Goal: Information Seeking & Learning: Learn about a topic

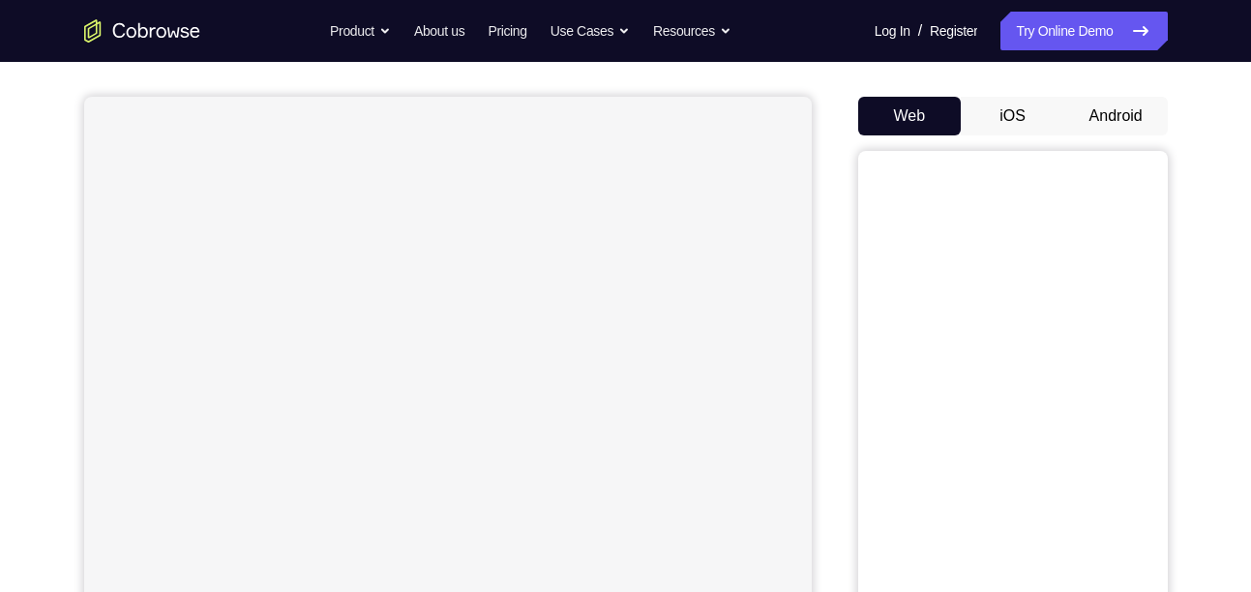
drag, startPoint x: 990, startPoint y: 139, endPoint x: 1003, endPoint y: 131, distance: 15.3
click at [1003, 131] on div "Web iOS Android" at bounding box center [1013, 421] width 310 height 649
click at [1003, 131] on button "iOS" at bounding box center [1013, 116] width 104 height 39
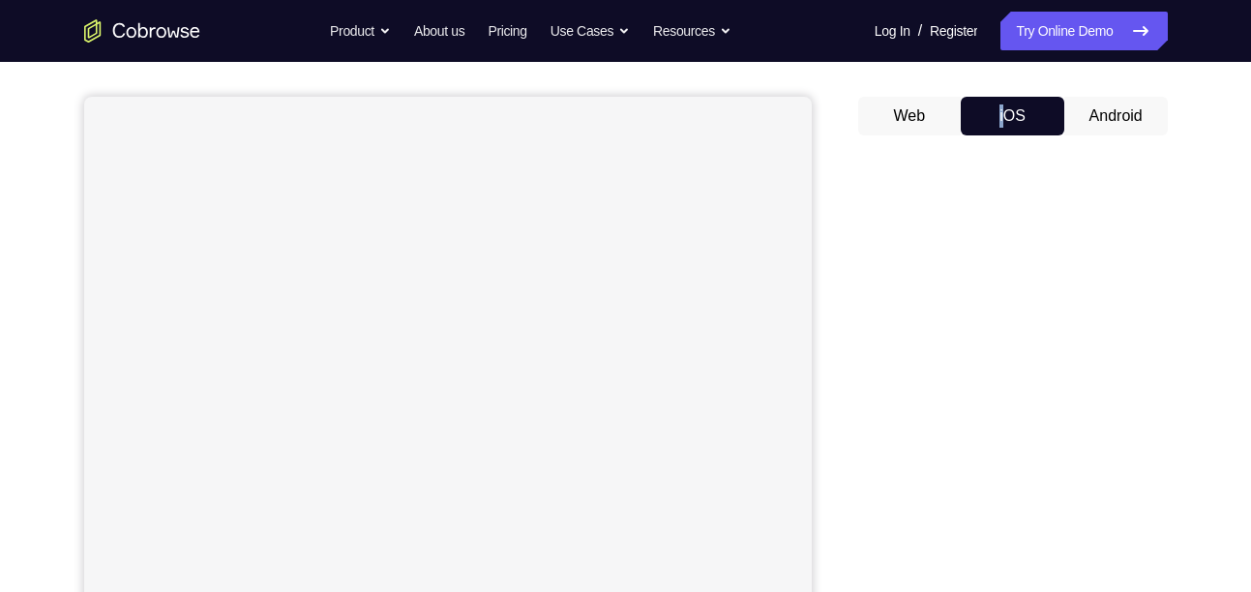
click at [1003, 131] on button "iOS" at bounding box center [1013, 116] width 104 height 39
drag, startPoint x: 1003, startPoint y: 131, endPoint x: 987, endPoint y: 125, distance: 16.5
click at [987, 125] on button "iOS" at bounding box center [1013, 116] width 104 height 39
click at [1132, 109] on button "Android" at bounding box center [1117, 116] width 104 height 39
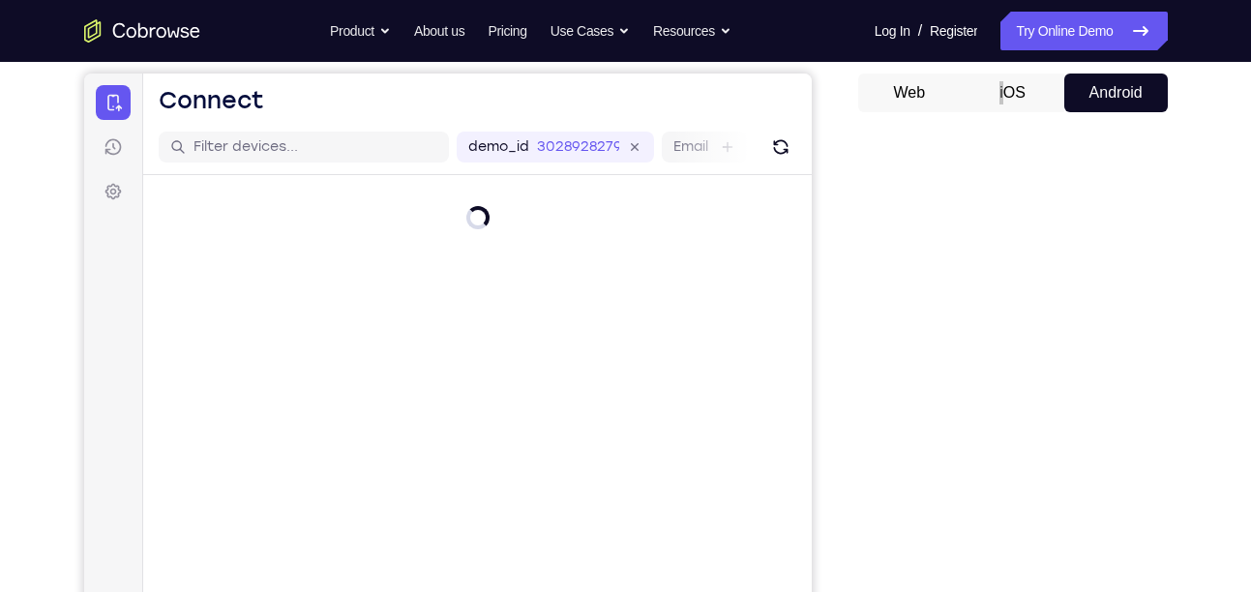
scroll to position [176, 0]
click at [1157, 148] on div at bounding box center [1013, 427] width 310 height 595
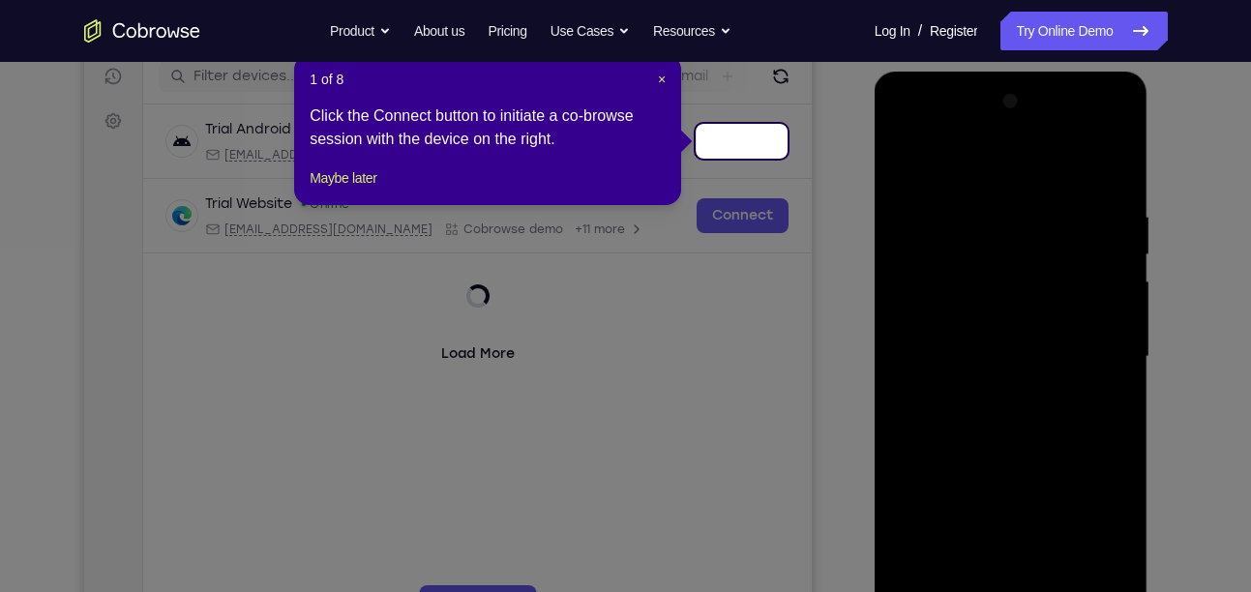
scroll to position [248, 0]
click at [659, 81] on span "×" at bounding box center [662, 80] width 8 height 15
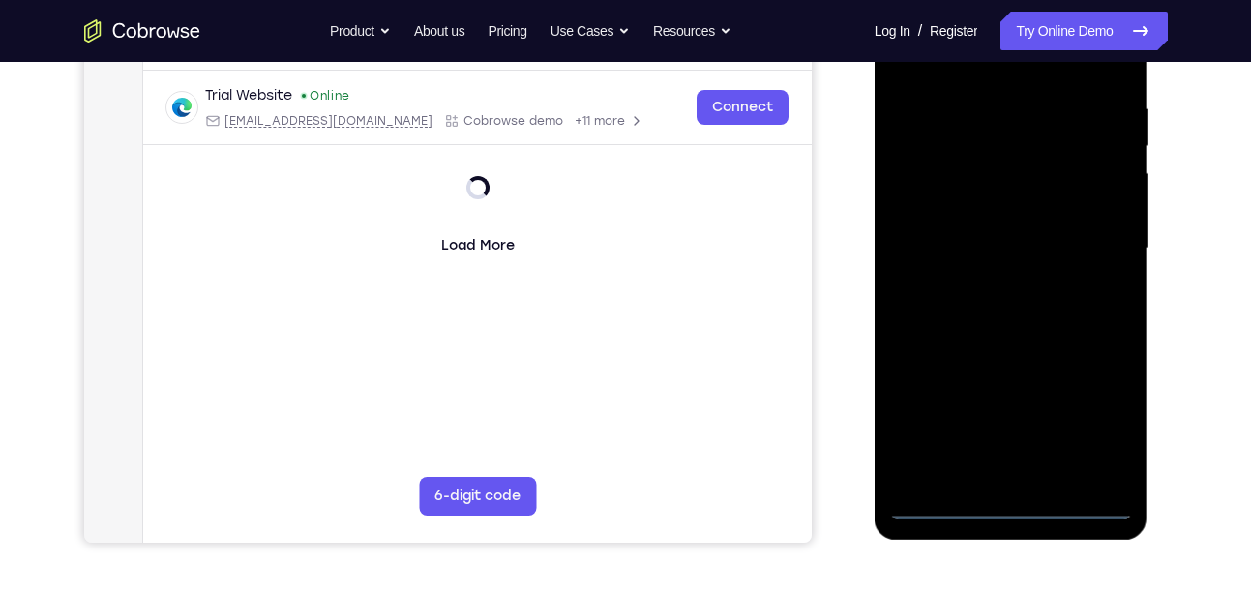
scroll to position [360, 0]
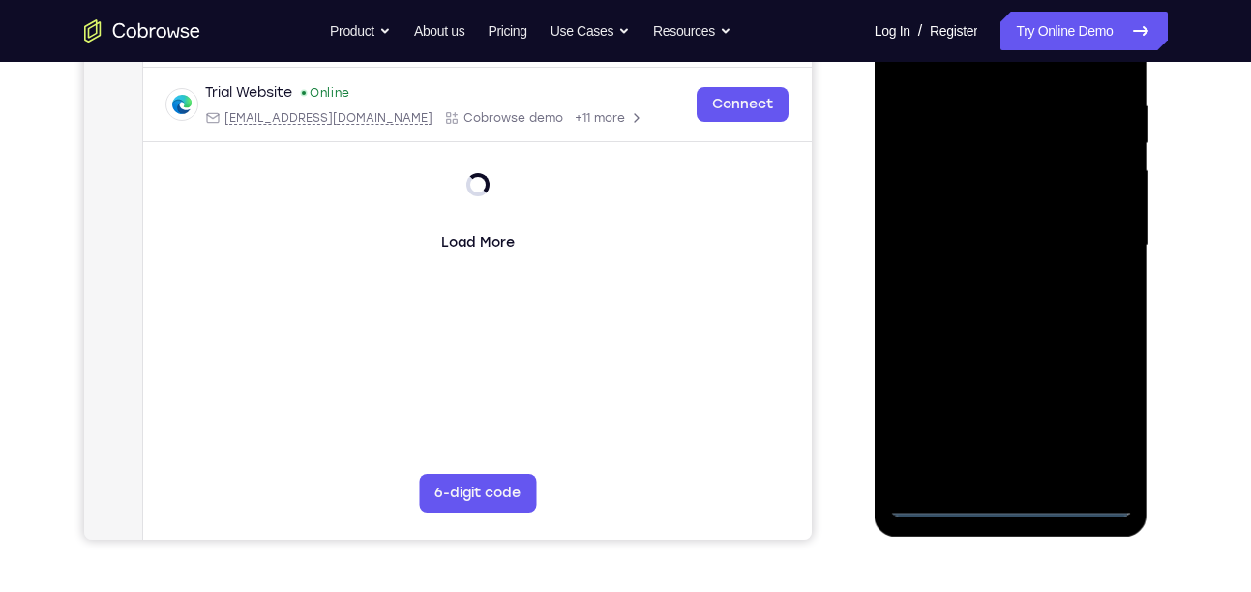
click at [1011, 501] on div at bounding box center [1011, 246] width 244 height 542
click at [1007, 500] on div at bounding box center [1011, 246] width 244 height 542
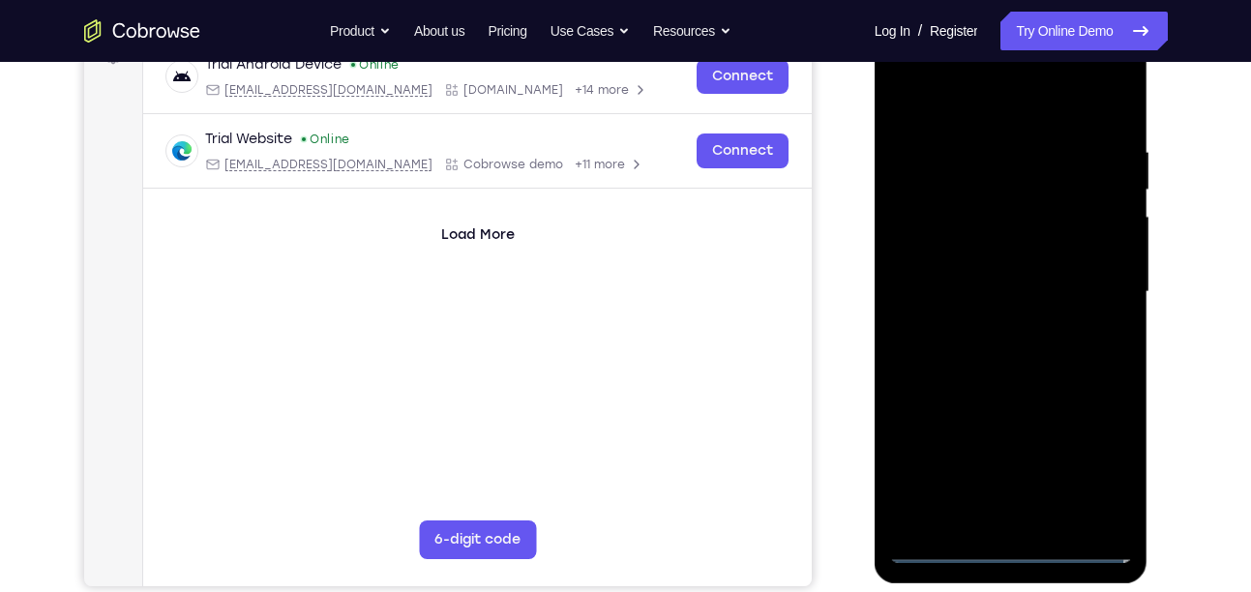
scroll to position [313, 0]
click at [1091, 456] on div at bounding box center [1011, 293] width 244 height 542
click at [1083, 100] on div at bounding box center [1011, 293] width 244 height 542
click at [1095, 286] on div at bounding box center [1011, 293] width 244 height 542
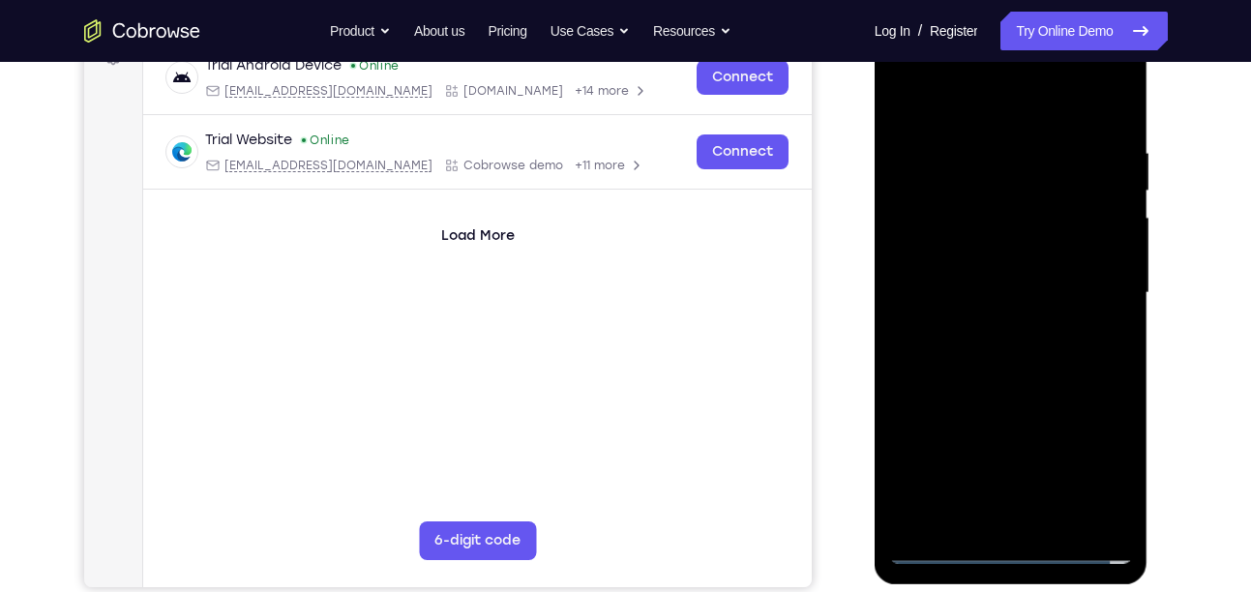
click at [992, 328] on div at bounding box center [1011, 293] width 244 height 542
click at [965, 286] on div at bounding box center [1011, 293] width 244 height 542
click at [978, 255] on div at bounding box center [1011, 293] width 244 height 542
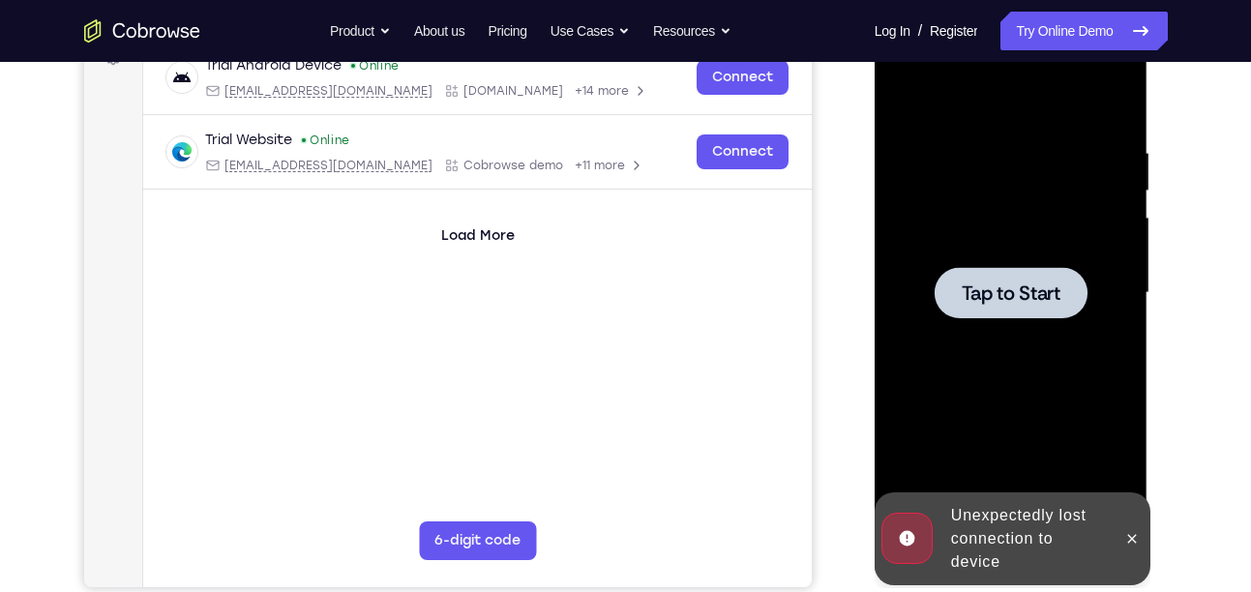
click at [965, 310] on div at bounding box center [1011, 292] width 153 height 51
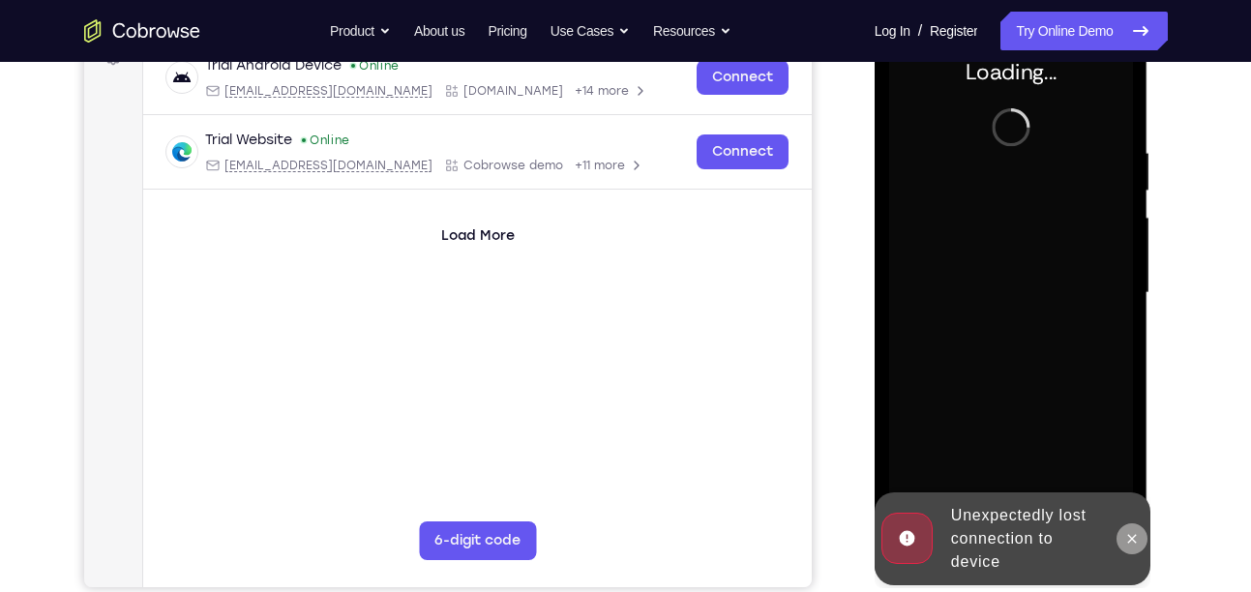
click at [1129, 537] on icon at bounding box center [1132, 538] width 15 height 15
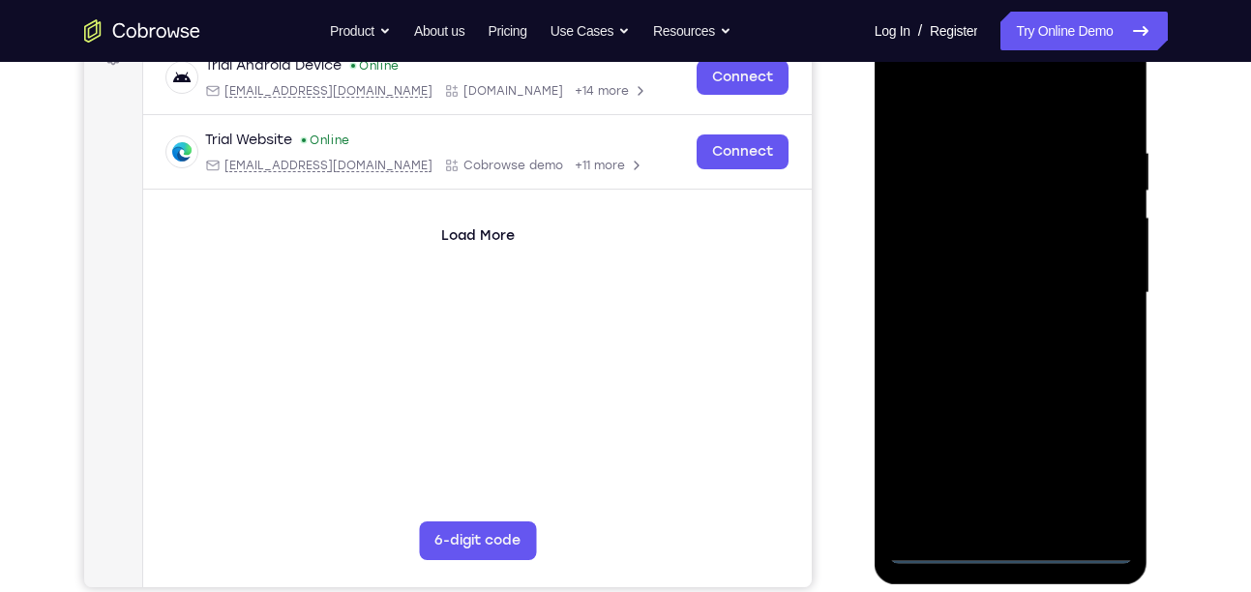
click at [1019, 541] on div at bounding box center [1011, 293] width 244 height 542
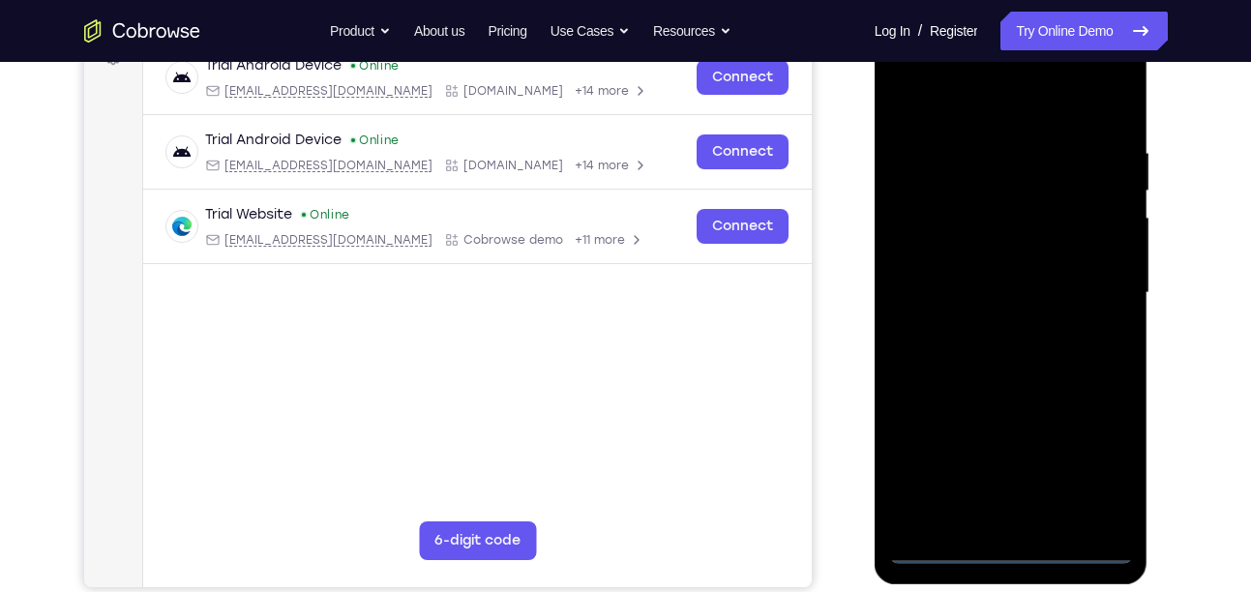
click at [1019, 544] on div at bounding box center [1011, 293] width 244 height 542
click at [1099, 481] on div at bounding box center [1011, 293] width 244 height 542
click at [957, 102] on div at bounding box center [1011, 293] width 244 height 542
click at [1089, 297] on div at bounding box center [1011, 293] width 244 height 542
click at [1095, 281] on div at bounding box center [1011, 293] width 244 height 542
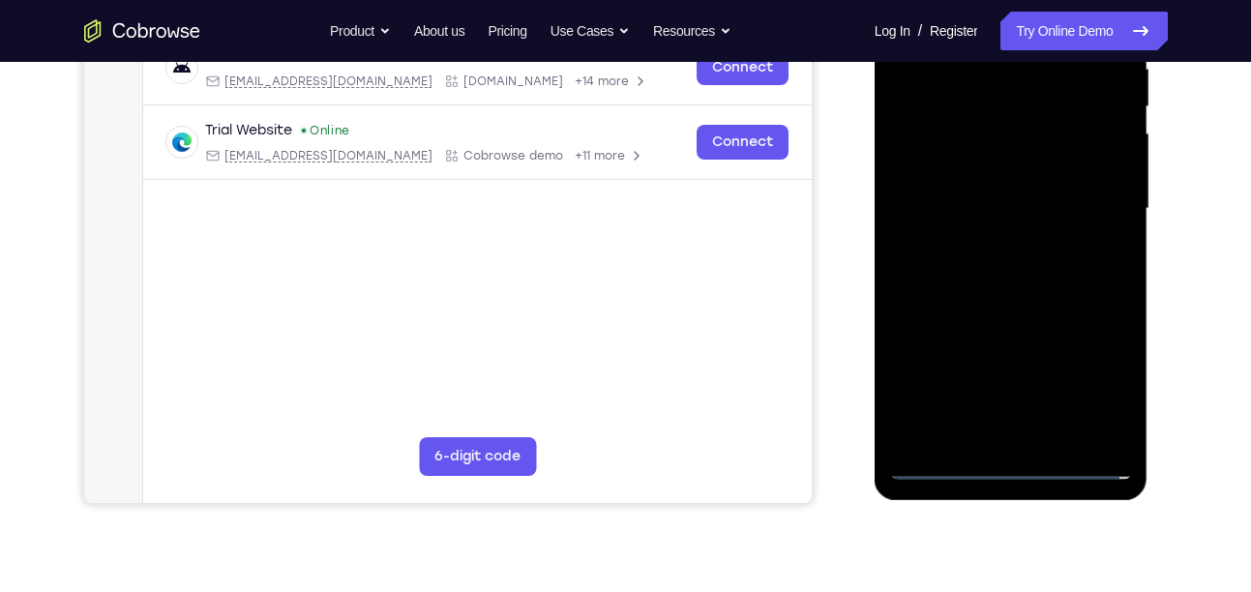
scroll to position [191, 0]
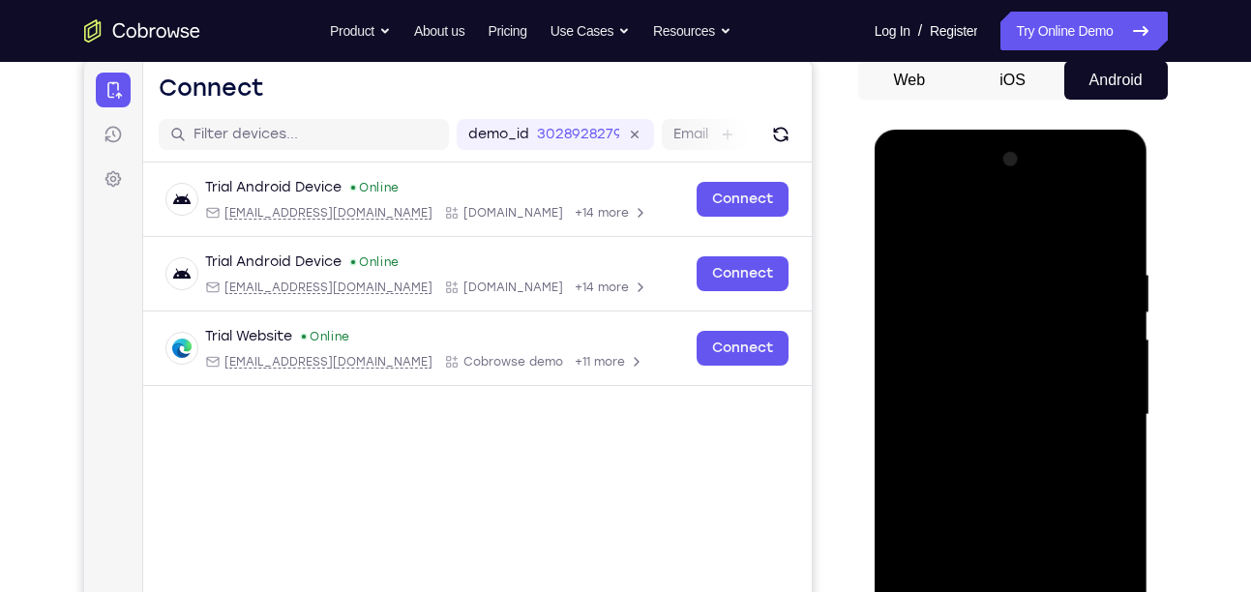
click at [985, 450] on div at bounding box center [1011, 415] width 244 height 542
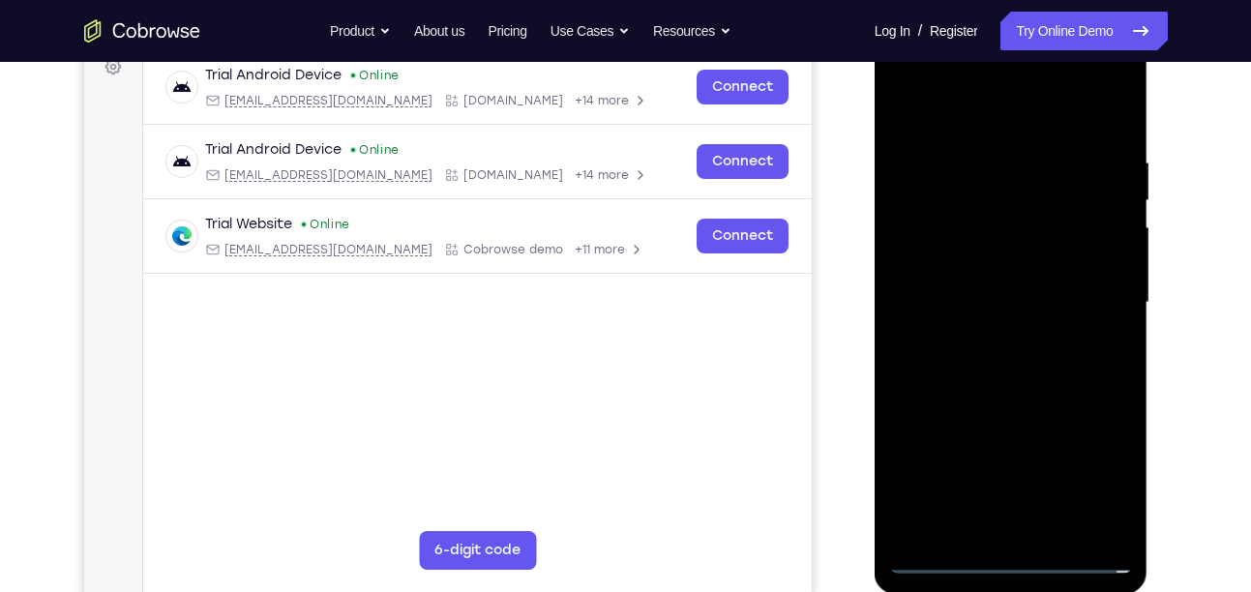
click at [978, 260] on div at bounding box center [1011, 303] width 244 height 542
click at [968, 290] on div at bounding box center [1011, 303] width 244 height 542
click at [984, 335] on div at bounding box center [1011, 303] width 244 height 542
click at [1017, 232] on div at bounding box center [1011, 303] width 244 height 542
click at [1122, 101] on div at bounding box center [1011, 303] width 244 height 542
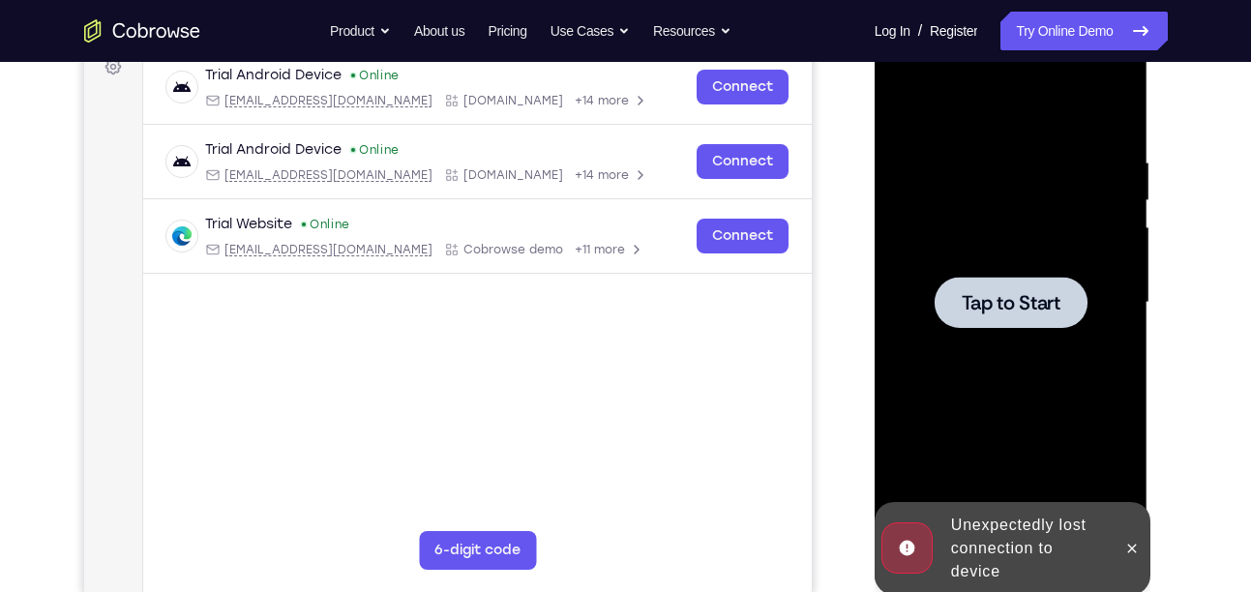
click at [1001, 294] on span "Tap to Start" at bounding box center [1011, 302] width 99 height 19
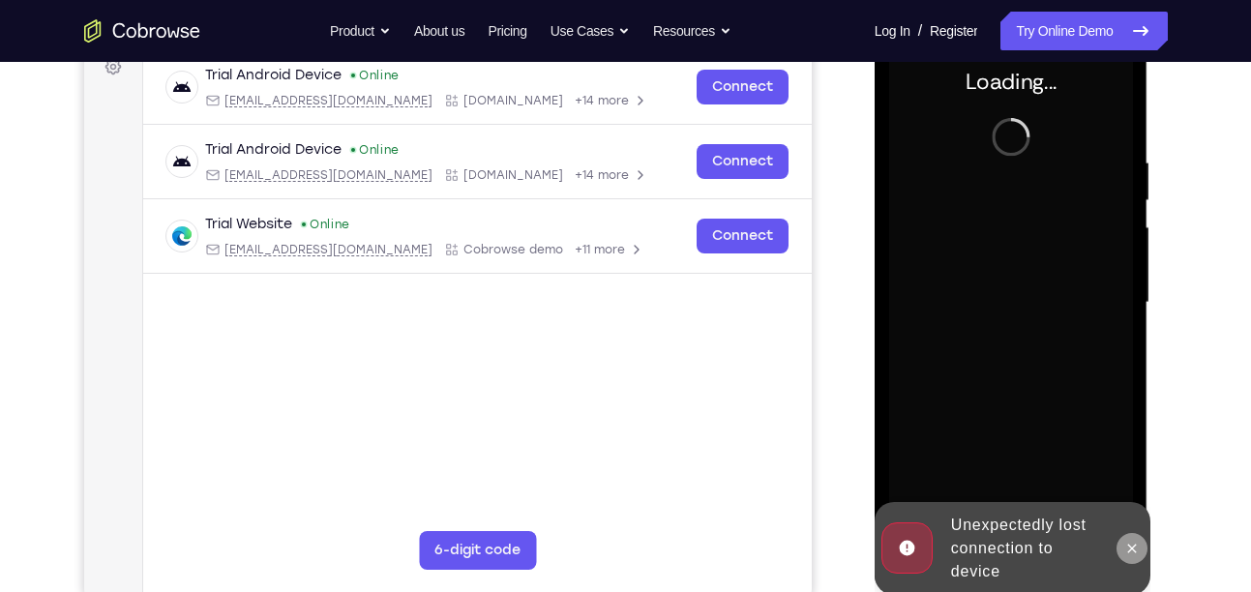
click at [1129, 545] on icon at bounding box center [1133, 548] width 9 height 9
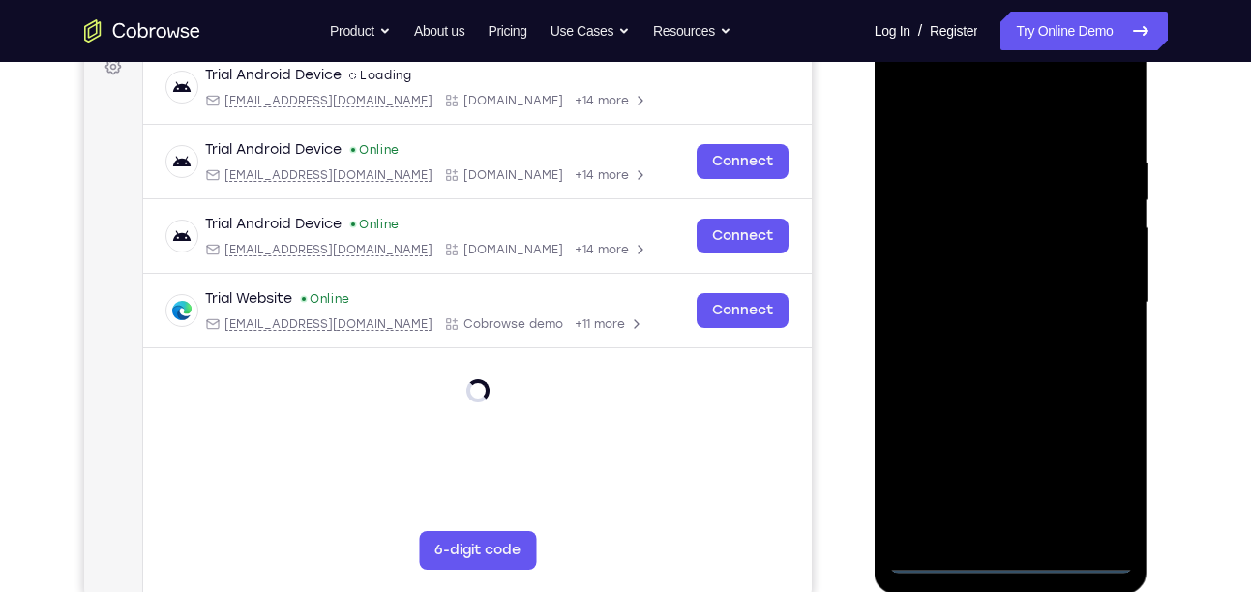
click at [1009, 549] on div at bounding box center [1011, 303] width 244 height 542
click at [1020, 561] on div at bounding box center [1011, 303] width 244 height 542
click at [1090, 498] on div at bounding box center [1011, 303] width 244 height 542
click at [990, 109] on div at bounding box center [1011, 303] width 244 height 542
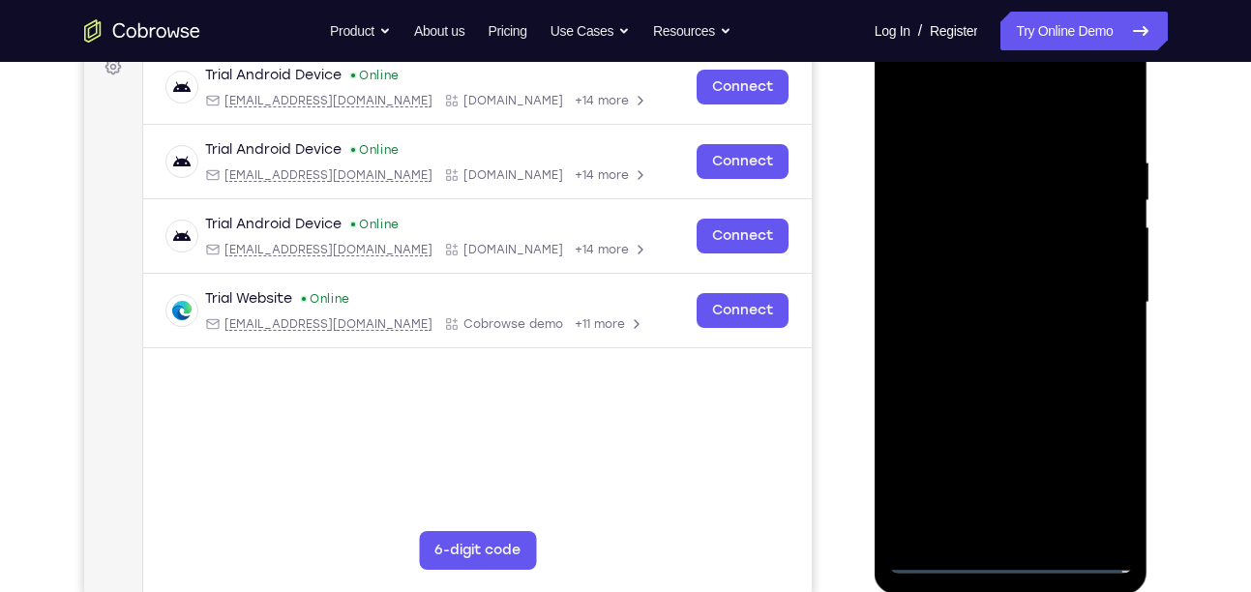
click at [1090, 306] on div at bounding box center [1011, 303] width 244 height 542
click at [981, 342] on div at bounding box center [1011, 303] width 244 height 542
click at [1007, 256] on div at bounding box center [1011, 303] width 244 height 542
click at [979, 282] on div at bounding box center [1011, 303] width 244 height 542
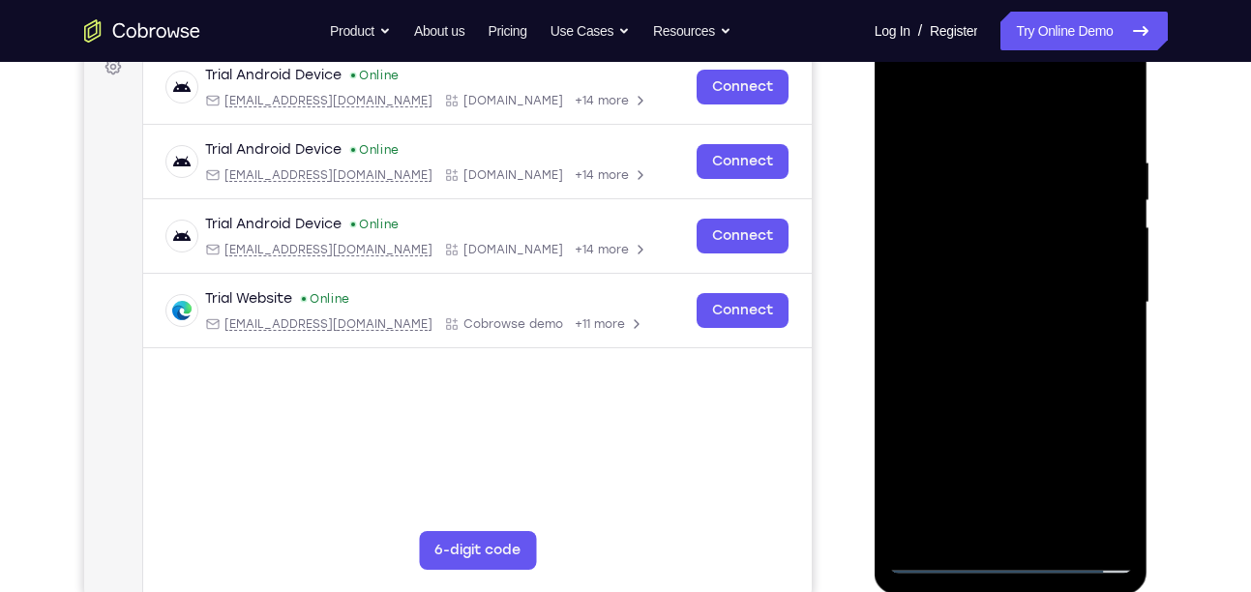
click at [1017, 256] on div at bounding box center [1011, 303] width 244 height 542
click at [1084, 294] on div at bounding box center [1011, 303] width 244 height 542
click at [1015, 348] on div at bounding box center [1011, 303] width 244 height 542
click at [1034, 336] on div at bounding box center [1011, 303] width 244 height 542
click at [1006, 389] on div at bounding box center [1011, 303] width 244 height 542
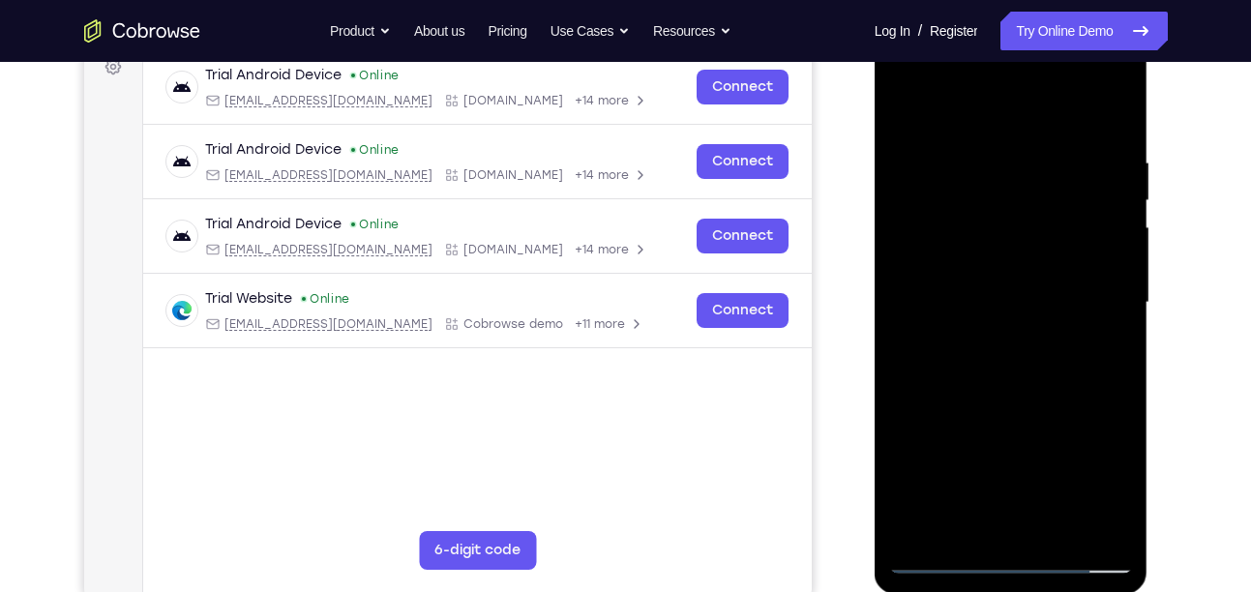
click at [1015, 392] on div at bounding box center [1011, 303] width 244 height 542
click at [904, 85] on div at bounding box center [1011, 303] width 244 height 542
click at [941, 247] on div at bounding box center [1011, 303] width 244 height 542
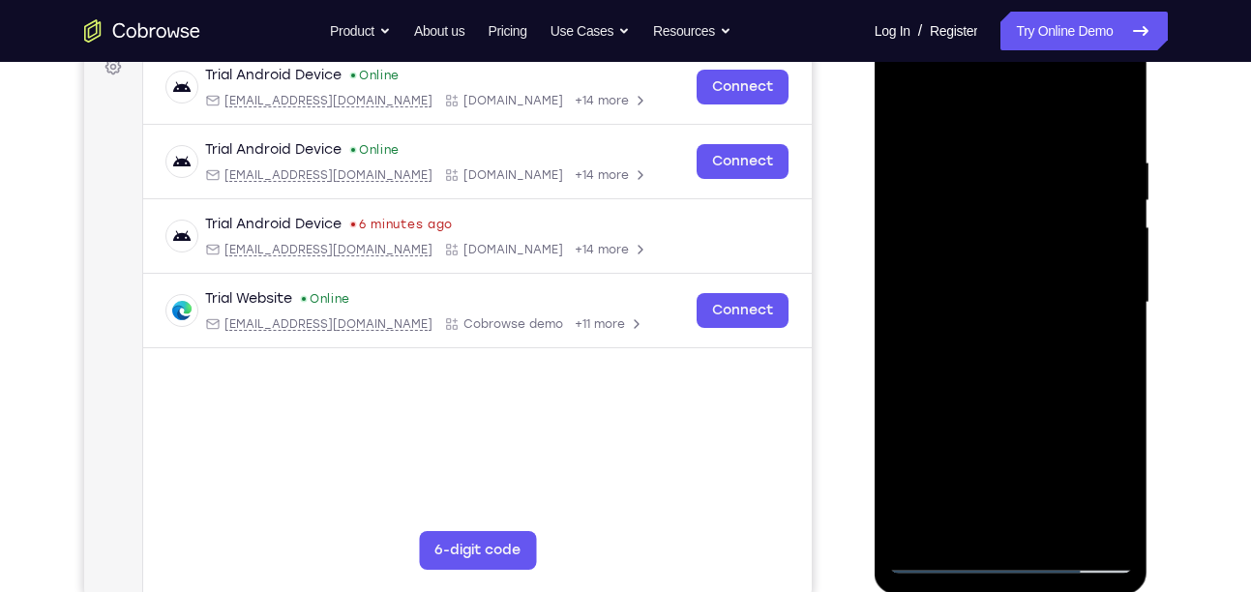
click at [994, 340] on div at bounding box center [1011, 303] width 244 height 542
click at [993, 263] on div at bounding box center [1011, 303] width 244 height 542
click at [977, 225] on div at bounding box center [1011, 303] width 244 height 542
click at [978, 293] on div at bounding box center [1011, 303] width 244 height 542
click at [984, 333] on div at bounding box center [1011, 303] width 244 height 542
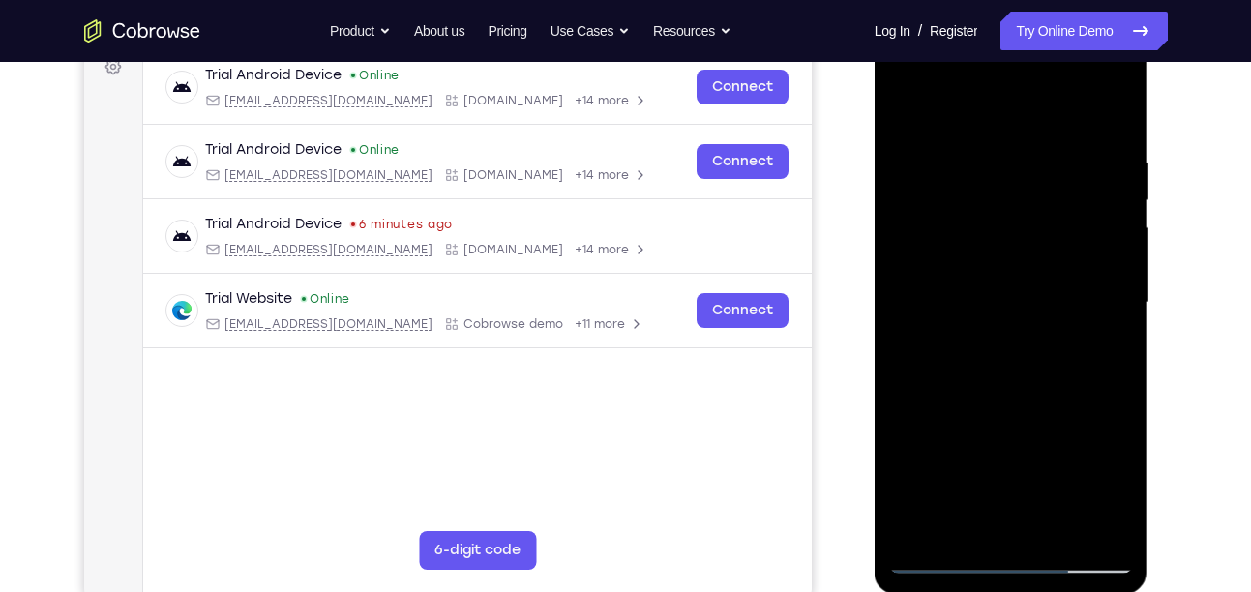
click at [985, 336] on div at bounding box center [1011, 303] width 244 height 542
click at [995, 346] on div at bounding box center [1011, 303] width 244 height 542
click at [1006, 258] on div at bounding box center [1011, 303] width 244 height 542
click at [1019, 334] on div at bounding box center [1011, 303] width 244 height 542
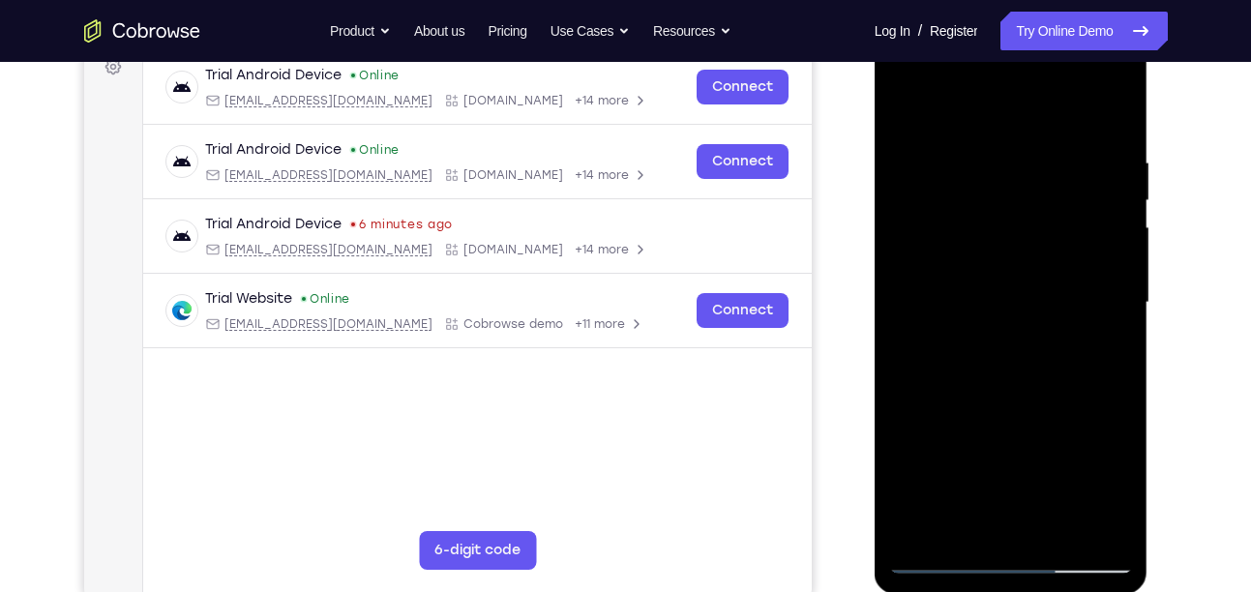
click at [1019, 334] on div at bounding box center [1011, 303] width 244 height 542
click at [1004, 402] on div at bounding box center [1011, 303] width 244 height 542
click at [1009, 394] on div at bounding box center [1011, 303] width 244 height 542
click at [1066, 284] on div at bounding box center [1011, 303] width 244 height 542
click at [1078, 291] on div at bounding box center [1011, 303] width 244 height 542
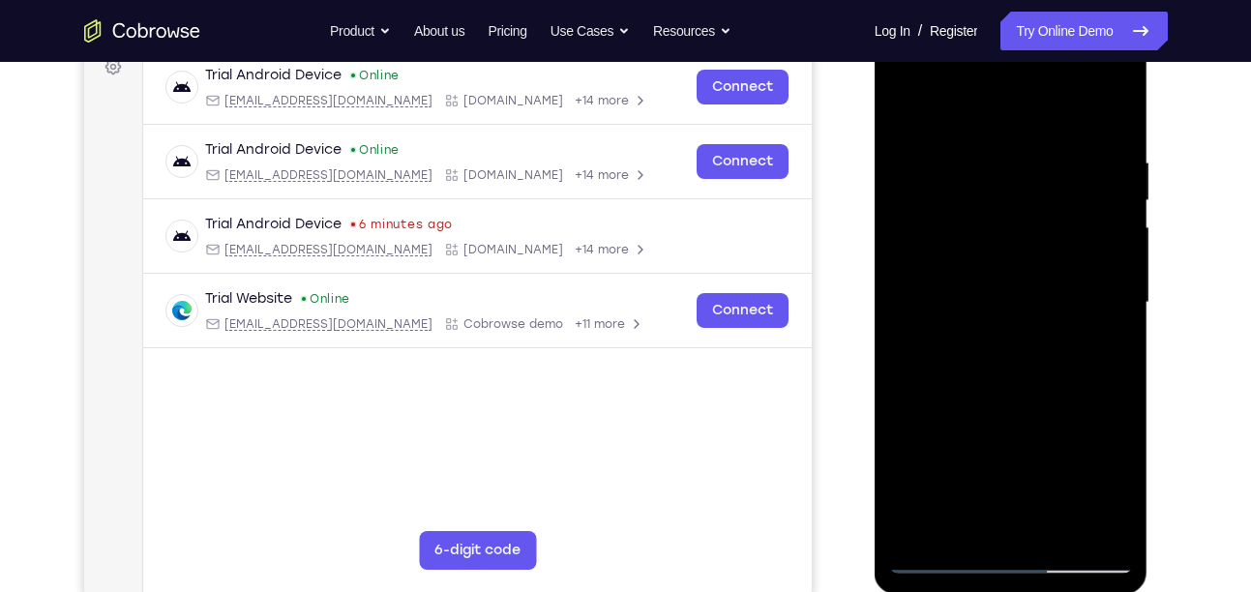
click at [1078, 291] on div at bounding box center [1011, 303] width 244 height 542
click at [1069, 289] on div at bounding box center [1011, 303] width 244 height 542
click at [1008, 346] on div at bounding box center [1011, 303] width 244 height 542
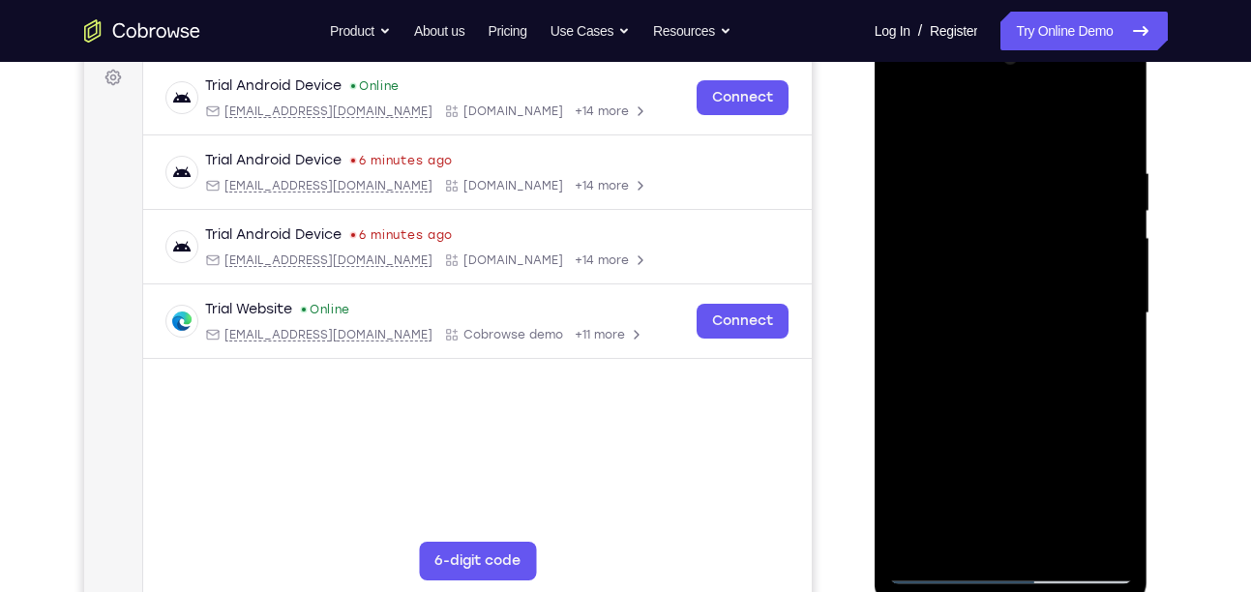
scroll to position [293, 0]
click at [1018, 348] on div at bounding box center [1011, 313] width 244 height 542
click at [1013, 343] on div at bounding box center [1011, 313] width 244 height 542
click at [1001, 338] on div at bounding box center [1011, 313] width 244 height 542
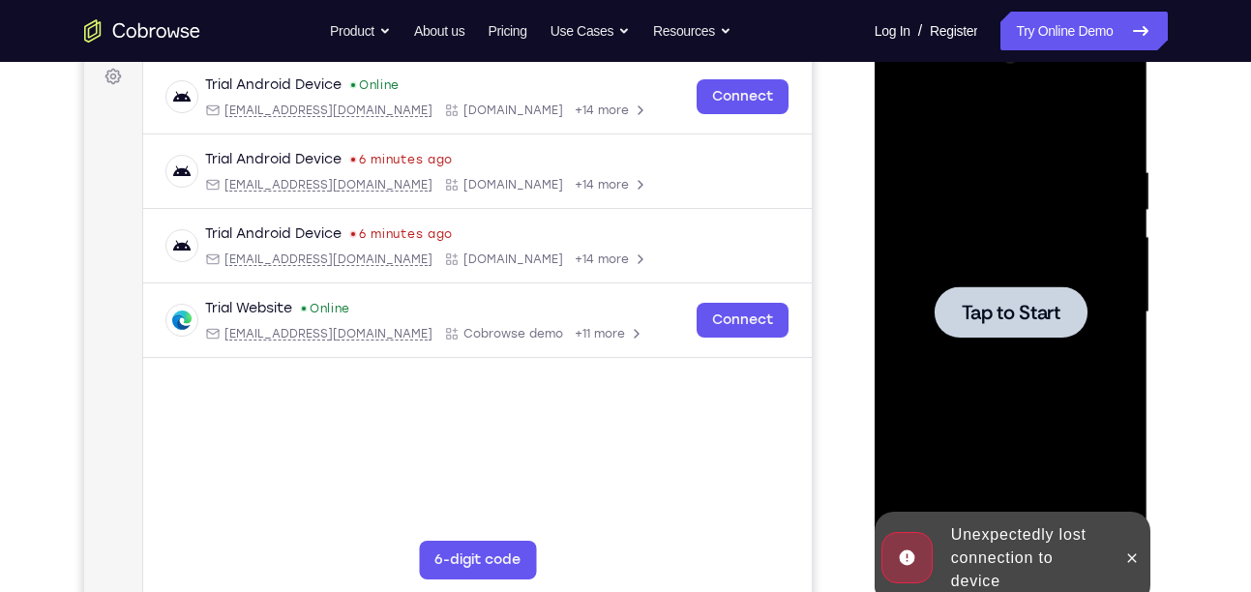
click at [1021, 341] on div at bounding box center [1011, 313] width 244 height 542
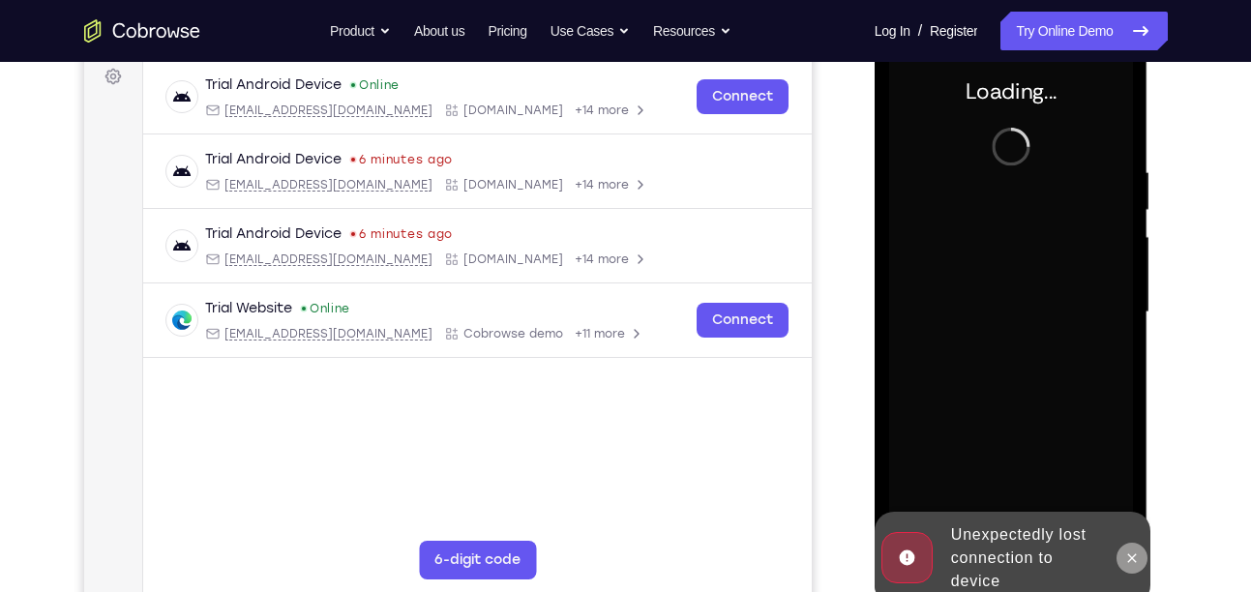
click at [1142, 550] on button at bounding box center [1132, 558] width 31 height 31
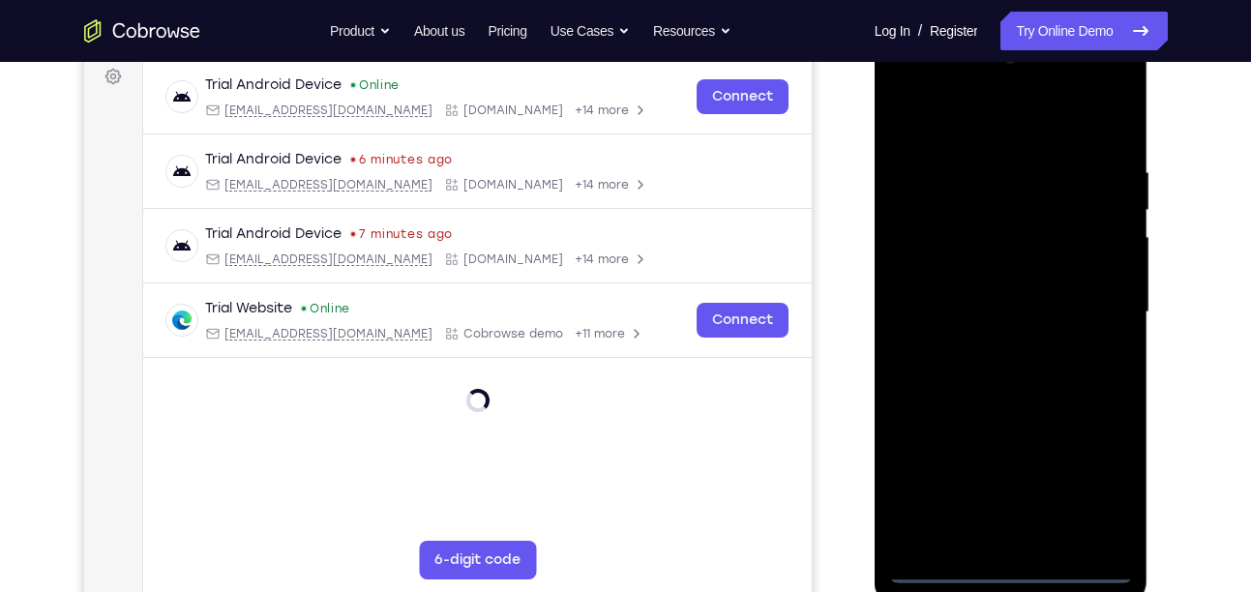
click at [1011, 572] on div at bounding box center [1011, 313] width 244 height 542
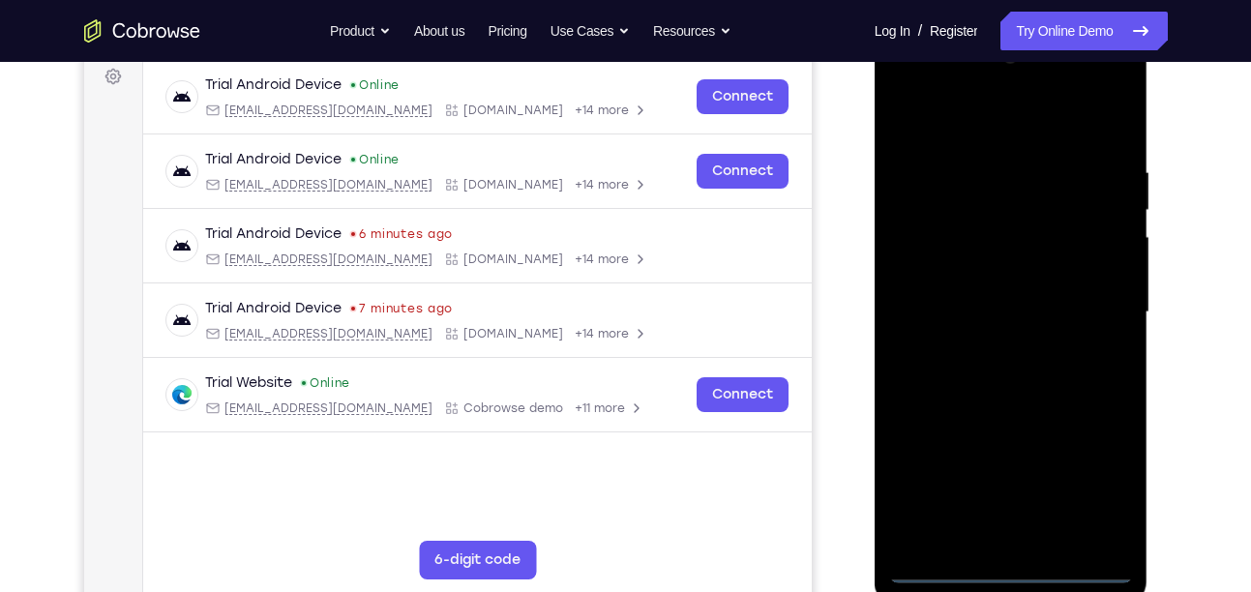
click at [1094, 482] on div at bounding box center [1011, 313] width 244 height 542
click at [982, 140] on div at bounding box center [1011, 313] width 244 height 542
click at [976, 125] on div at bounding box center [1011, 313] width 244 height 542
click at [1107, 332] on div at bounding box center [1011, 313] width 244 height 542
click at [1099, 313] on div at bounding box center [1011, 313] width 244 height 542
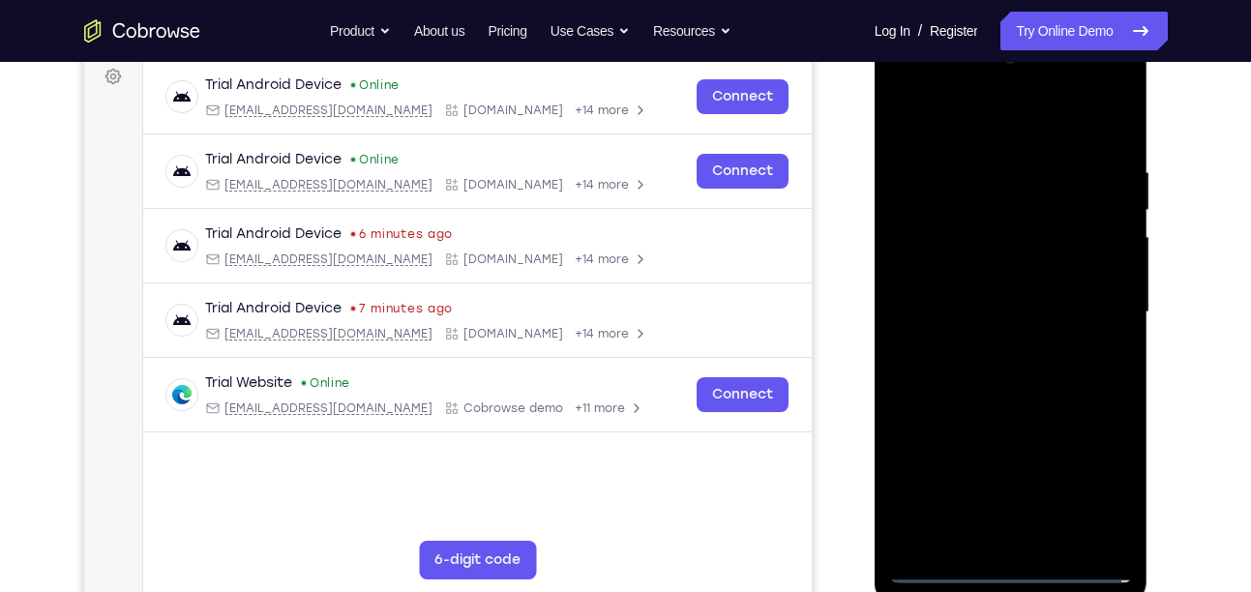
click at [987, 346] on div at bounding box center [1011, 313] width 244 height 542
click at [986, 289] on div at bounding box center [1011, 313] width 244 height 542
click at [973, 273] on div at bounding box center [1011, 313] width 244 height 542
click at [973, 305] on div at bounding box center [1011, 313] width 244 height 542
click at [1010, 384] on div at bounding box center [1011, 313] width 244 height 542
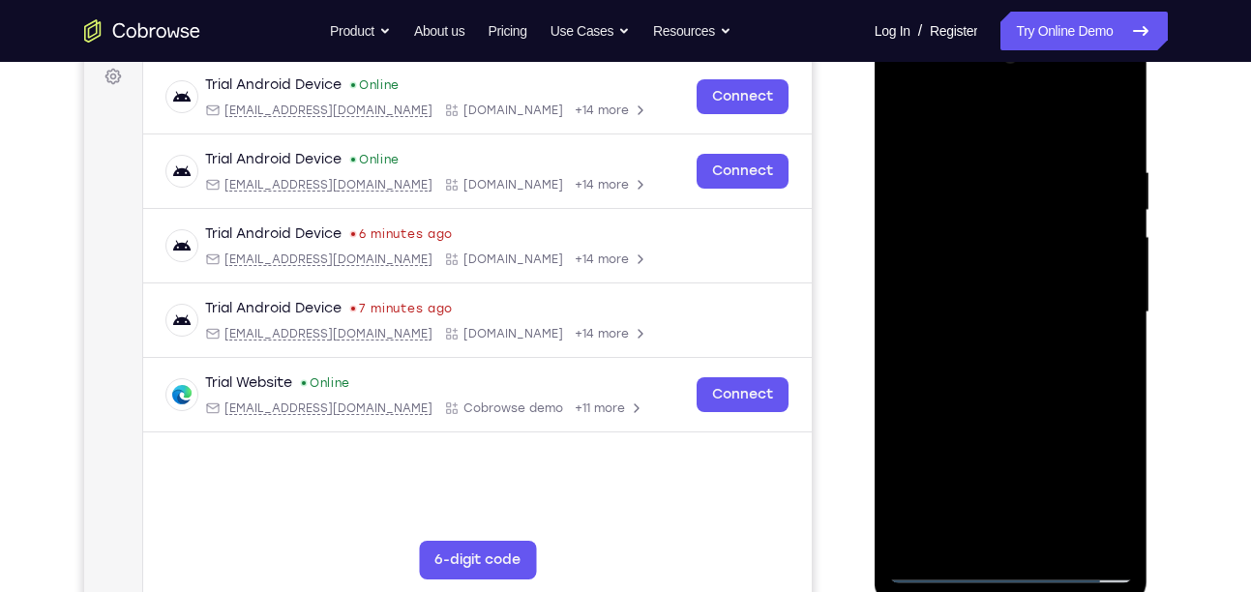
click at [1019, 362] on div at bounding box center [1011, 313] width 244 height 542
click at [1013, 377] on div at bounding box center [1011, 313] width 244 height 542
click at [1013, 370] on div at bounding box center [1011, 313] width 244 height 542
click at [1041, 351] on div at bounding box center [1011, 313] width 244 height 542
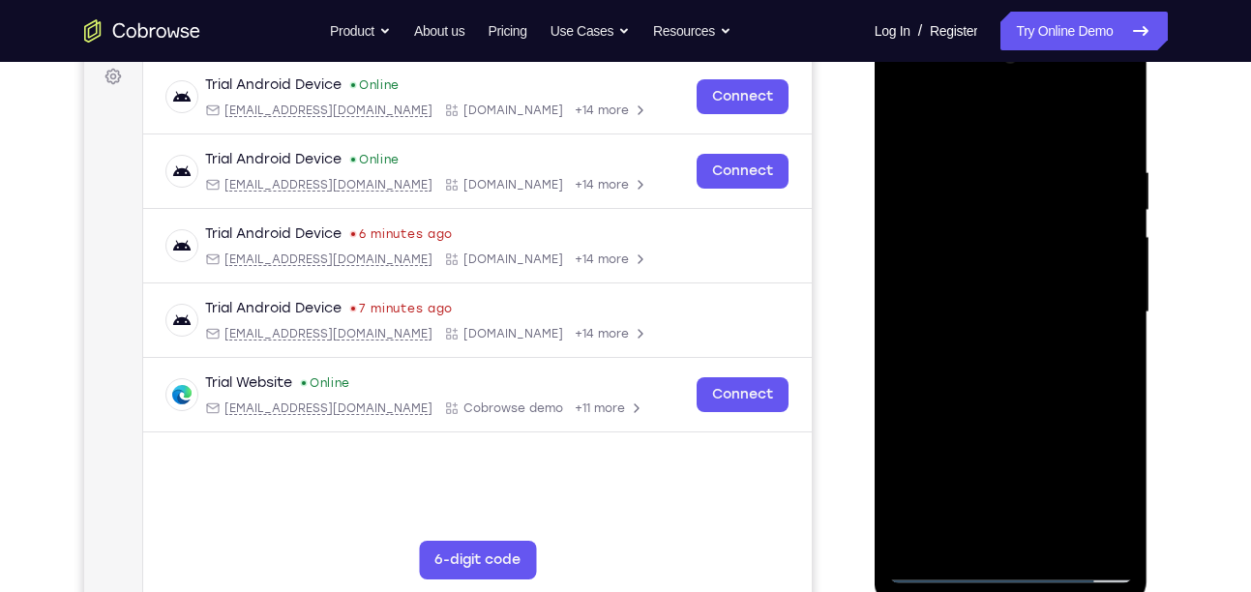
click at [1044, 339] on div at bounding box center [1011, 313] width 244 height 542
click at [1093, 338] on div at bounding box center [1011, 313] width 244 height 542
click at [1116, 276] on div at bounding box center [1011, 313] width 244 height 542
click at [1109, 267] on div at bounding box center [1011, 313] width 244 height 542
click at [999, 311] on div at bounding box center [1011, 313] width 244 height 542
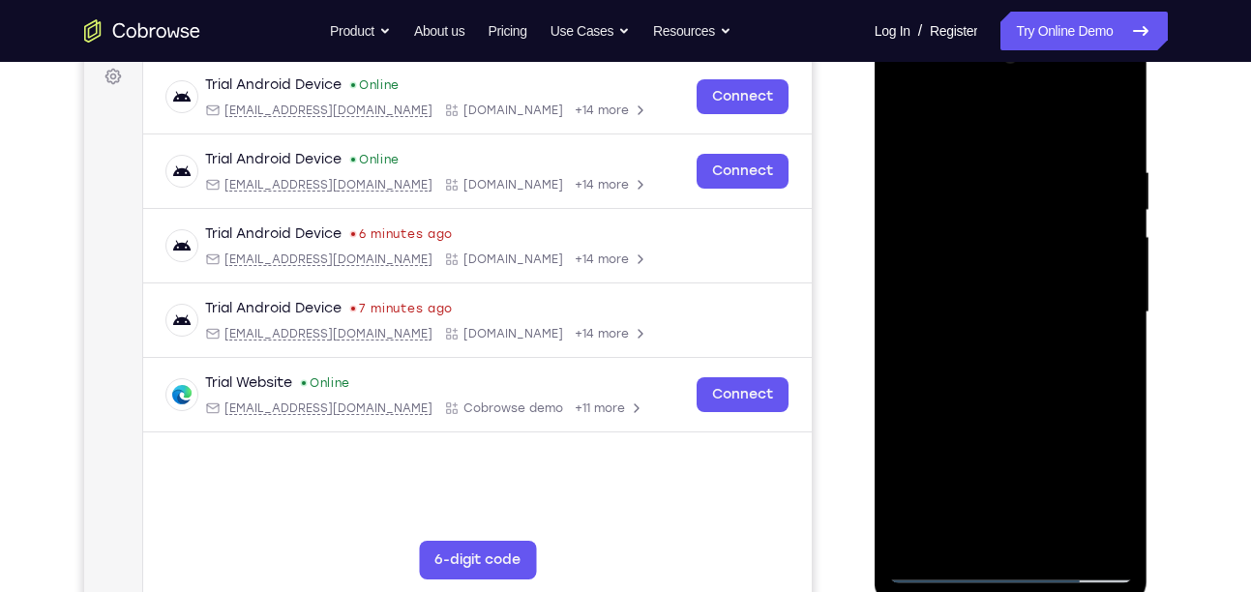
click at [1007, 311] on div at bounding box center [1011, 313] width 244 height 542
click at [1013, 359] on div at bounding box center [1011, 313] width 244 height 542
click at [1033, 354] on div at bounding box center [1011, 313] width 244 height 542
click at [1032, 315] on div at bounding box center [1011, 313] width 244 height 542
click at [1027, 316] on div at bounding box center [1011, 313] width 244 height 542
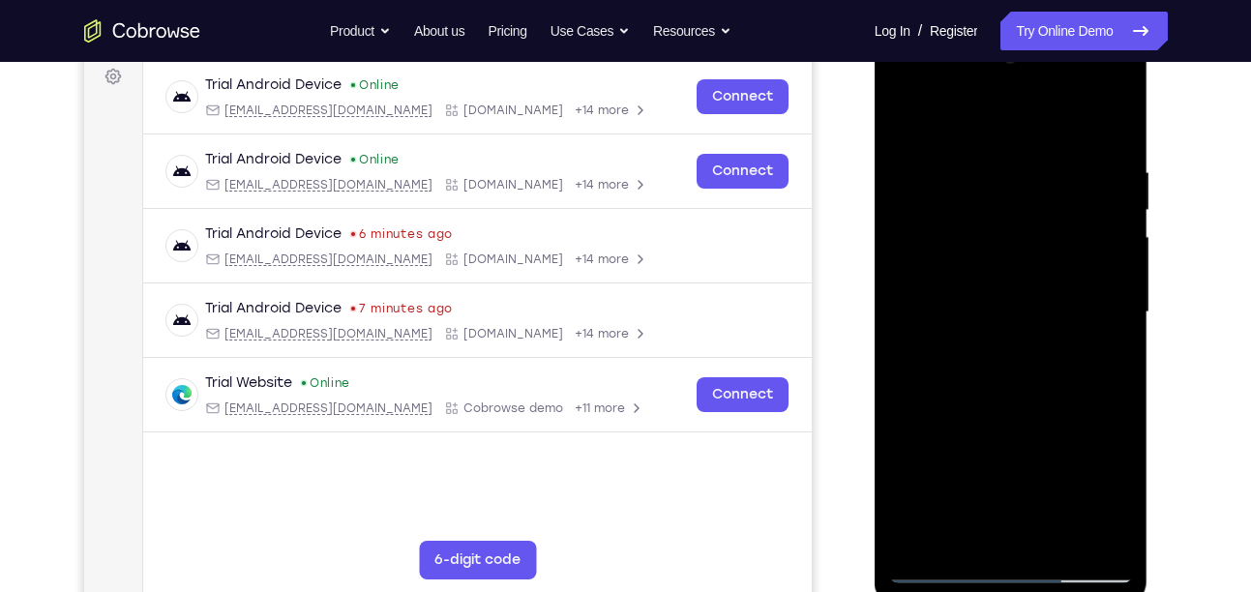
click at [1027, 316] on div at bounding box center [1011, 313] width 244 height 542
click at [1012, 376] on div at bounding box center [1011, 313] width 244 height 542
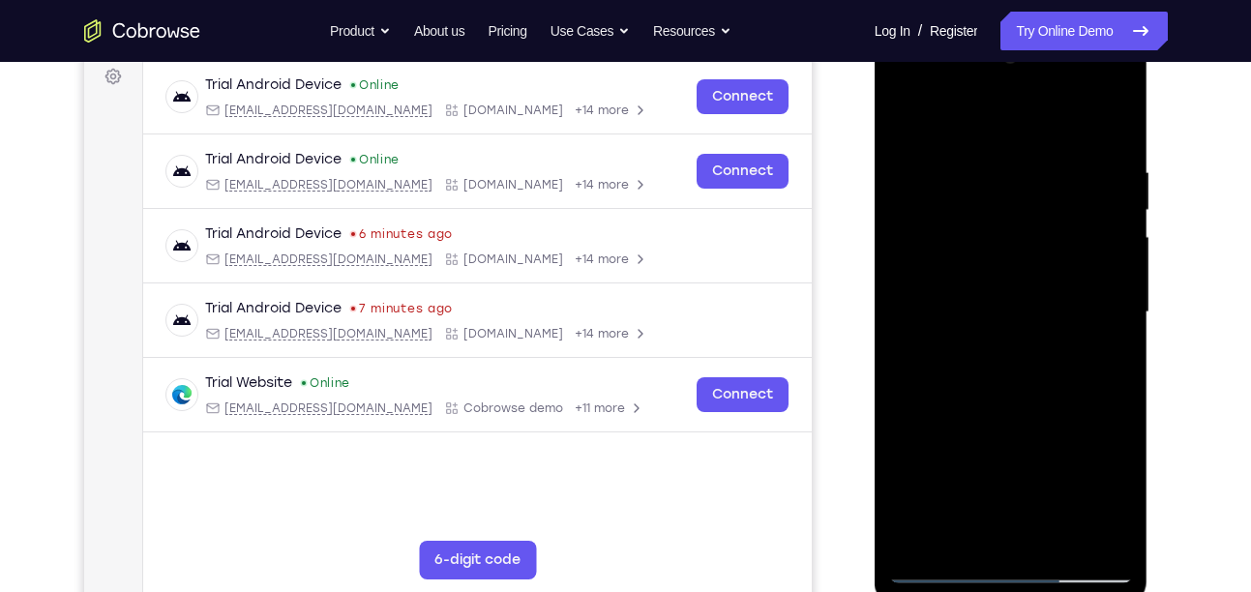
click at [1012, 376] on div at bounding box center [1011, 313] width 244 height 542
click at [1070, 269] on div at bounding box center [1011, 313] width 244 height 542
click at [1051, 328] on div at bounding box center [1011, 313] width 244 height 542
click at [1046, 318] on div at bounding box center [1011, 313] width 244 height 542
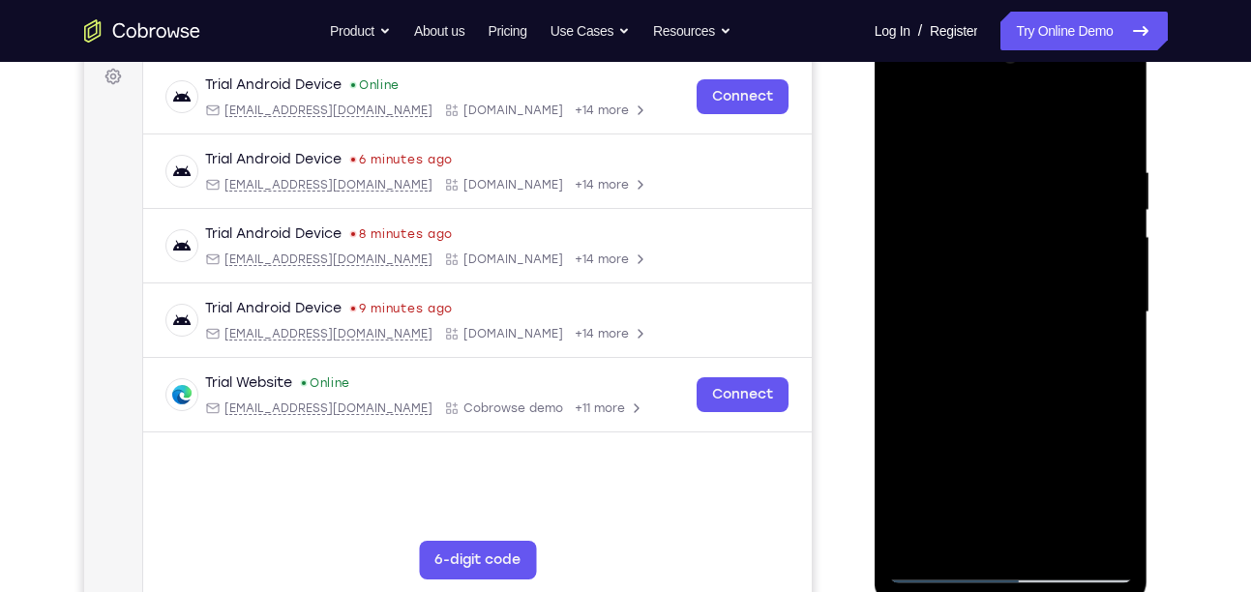
click at [951, 199] on div at bounding box center [1011, 313] width 244 height 542
click at [997, 236] on div at bounding box center [1011, 313] width 244 height 542
click at [1109, 146] on div at bounding box center [1011, 313] width 244 height 542
click at [1114, 145] on div at bounding box center [1011, 313] width 244 height 542
click at [1103, 153] on div at bounding box center [1011, 313] width 244 height 542
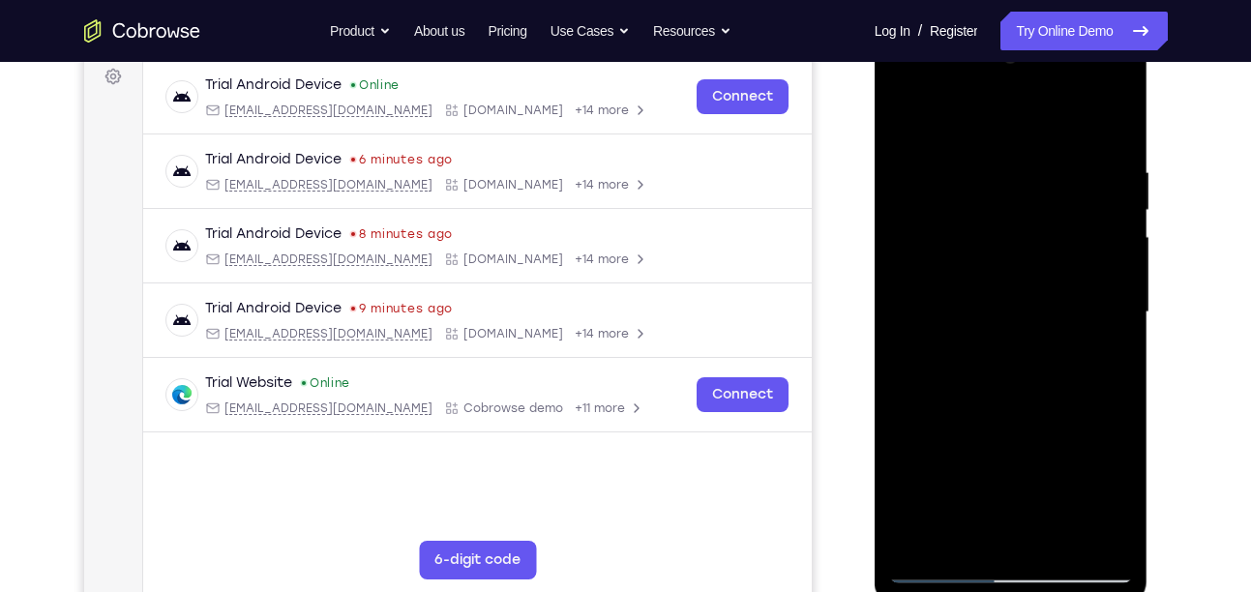
drag, startPoint x: 966, startPoint y: 251, endPoint x: 1001, endPoint y: 325, distance: 82.3
click at [1001, 325] on div at bounding box center [1011, 313] width 244 height 542
drag, startPoint x: 948, startPoint y: 253, endPoint x: 1042, endPoint y: 288, distance: 100.5
click at [1042, 288] on div at bounding box center [1011, 313] width 244 height 542
click at [946, 567] on div at bounding box center [1011, 313] width 244 height 542
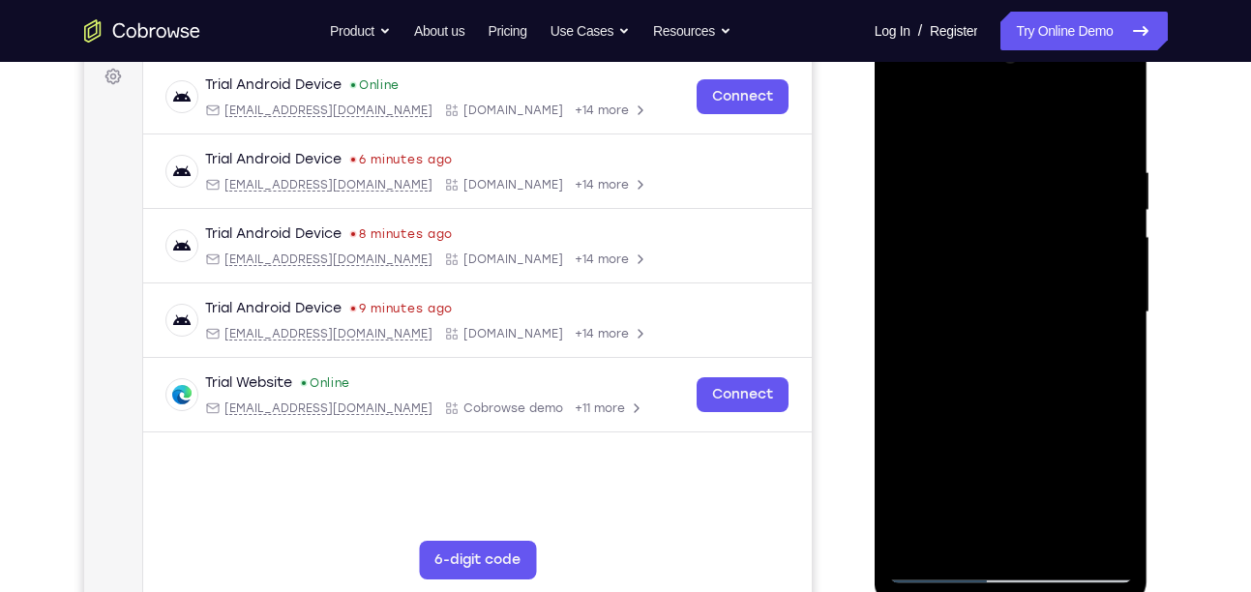
click at [1110, 124] on div at bounding box center [1011, 313] width 244 height 542
click at [976, 167] on div at bounding box center [1011, 313] width 244 height 542
click at [1116, 286] on div at bounding box center [1011, 313] width 244 height 542
click at [1091, 290] on div at bounding box center [1011, 313] width 244 height 542
click at [1110, 307] on div at bounding box center [1011, 313] width 244 height 542
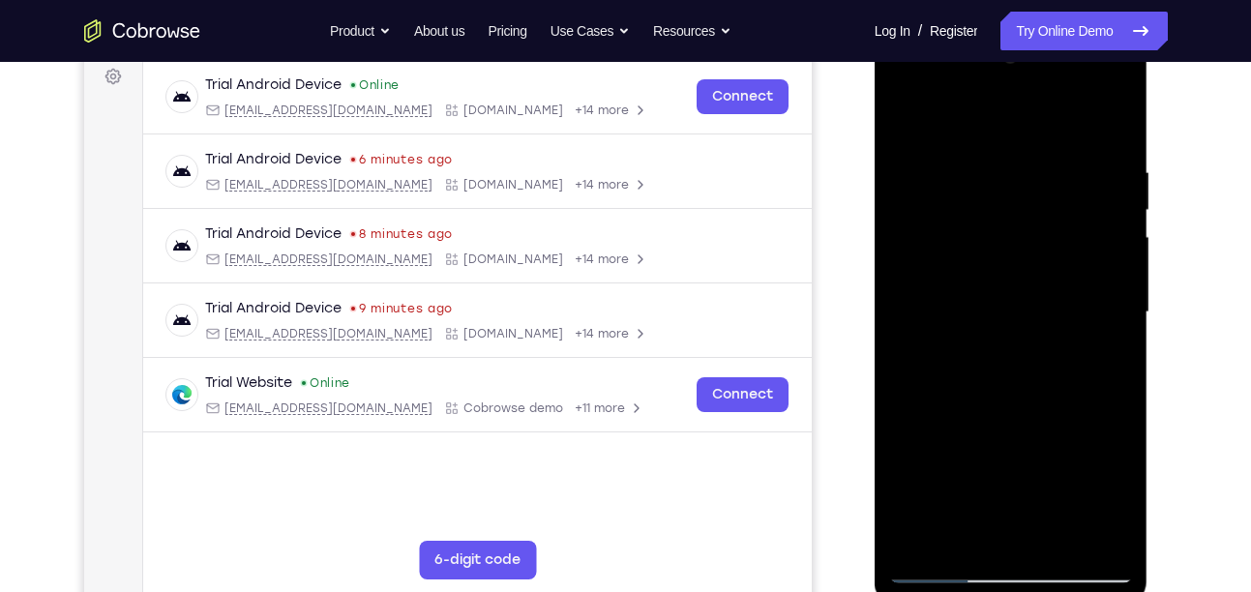
click at [1107, 288] on div at bounding box center [1011, 313] width 244 height 542
drag, startPoint x: 1004, startPoint y: 279, endPoint x: 1193, endPoint y: 283, distance: 189.7
click at [1151, 283] on html "Online web based iOS Simulators and Android Emulators. Run iPhone, iPad, Mobile…" at bounding box center [1013, 317] width 276 height 581
click at [1109, 128] on div at bounding box center [1011, 313] width 244 height 542
click at [993, 171] on div at bounding box center [1011, 313] width 244 height 542
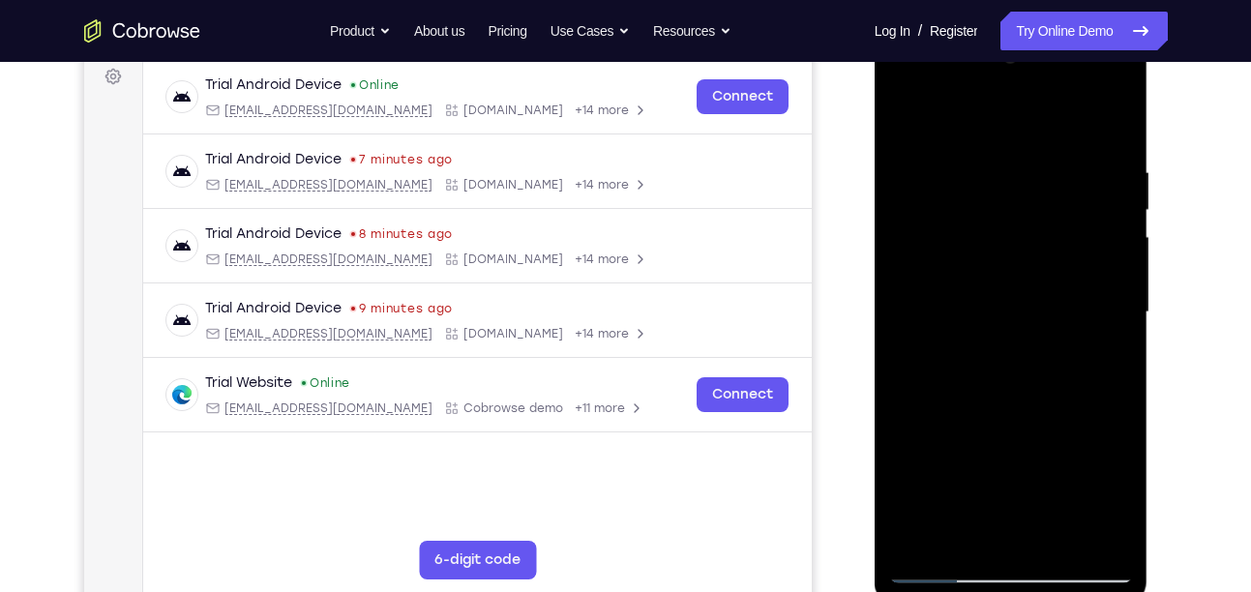
click at [1114, 125] on div at bounding box center [1011, 313] width 244 height 542
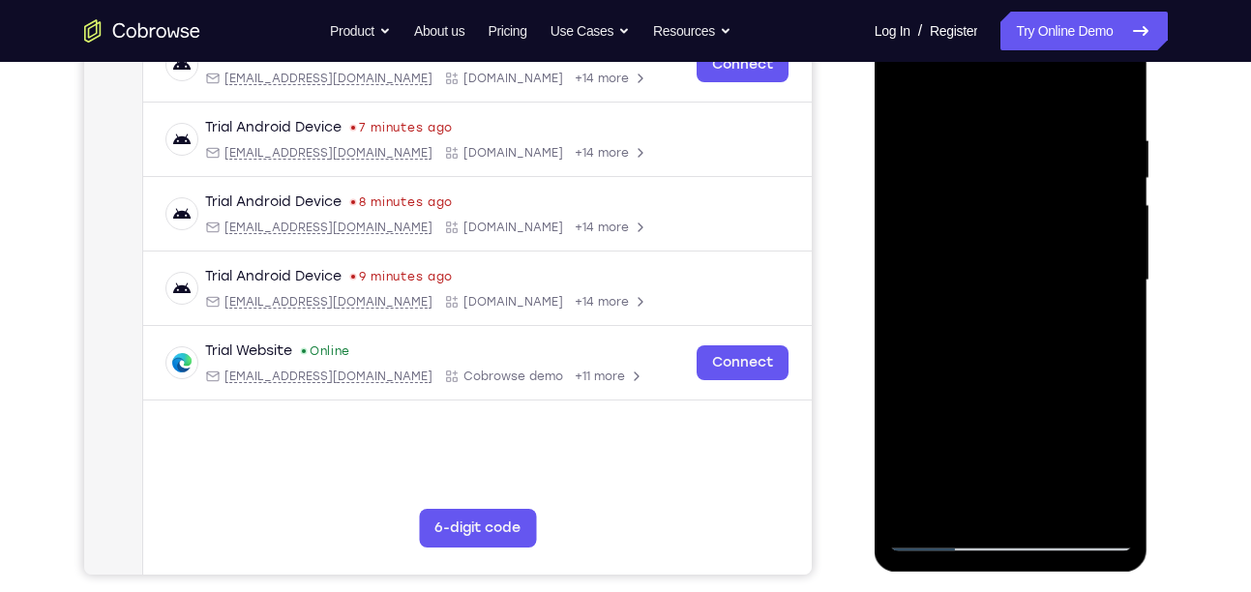
scroll to position [327, 0]
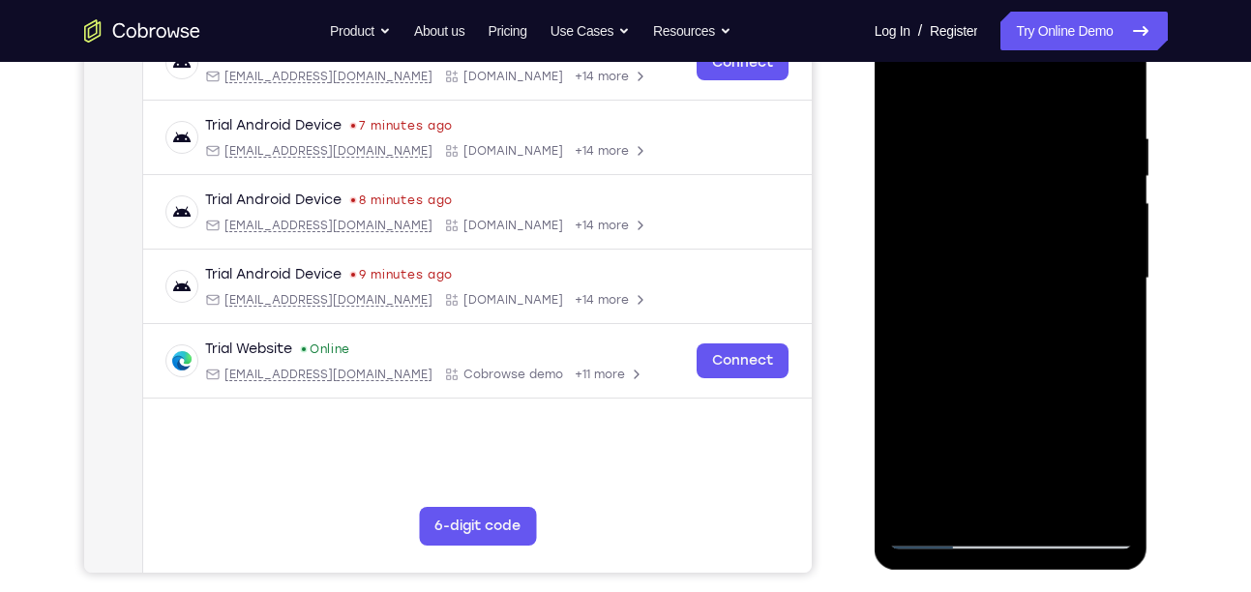
drag, startPoint x: 1048, startPoint y: 344, endPoint x: 1052, endPoint y: 177, distance: 166.5
click at [1052, 177] on div at bounding box center [1011, 279] width 244 height 542
click at [1061, 502] on div at bounding box center [1011, 279] width 244 height 542
click at [1013, 380] on div at bounding box center [1011, 279] width 244 height 542
click at [1018, 369] on div at bounding box center [1011, 279] width 244 height 542
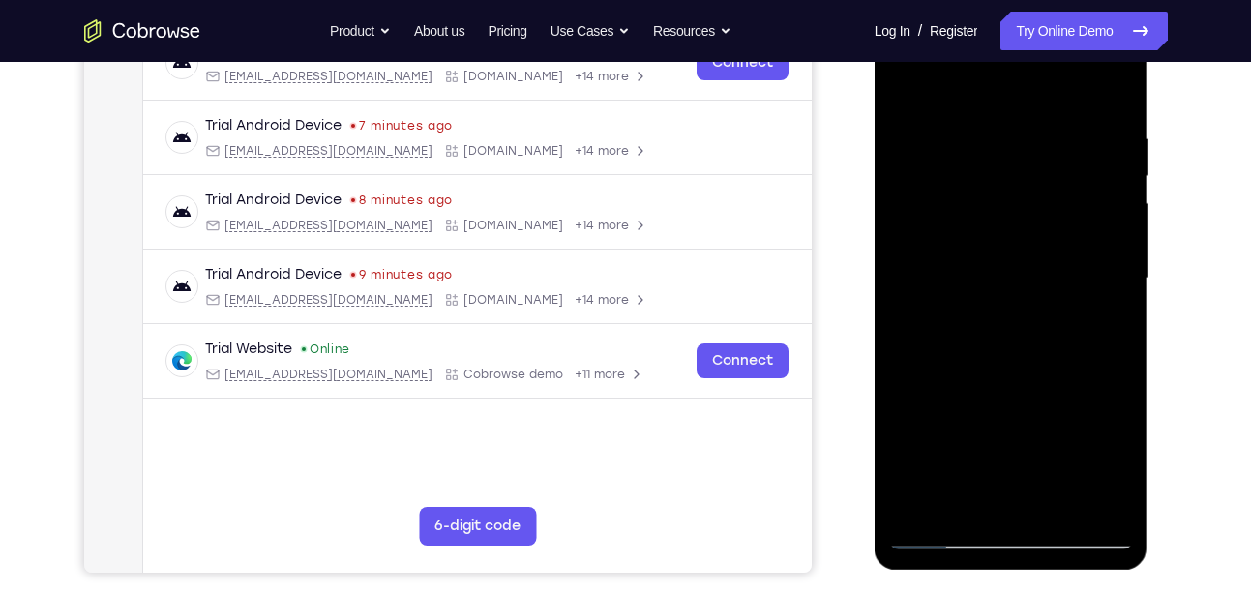
click at [932, 530] on div at bounding box center [1011, 279] width 244 height 542
click at [934, 529] on div at bounding box center [1011, 279] width 244 height 542
drag, startPoint x: 1049, startPoint y: 285, endPoint x: 1015, endPoint y: 75, distance: 212.7
click at [1015, 75] on div at bounding box center [1011, 279] width 244 height 542
drag, startPoint x: 1008, startPoint y: 371, endPoint x: 1017, endPoint y: 95, distance: 276.0
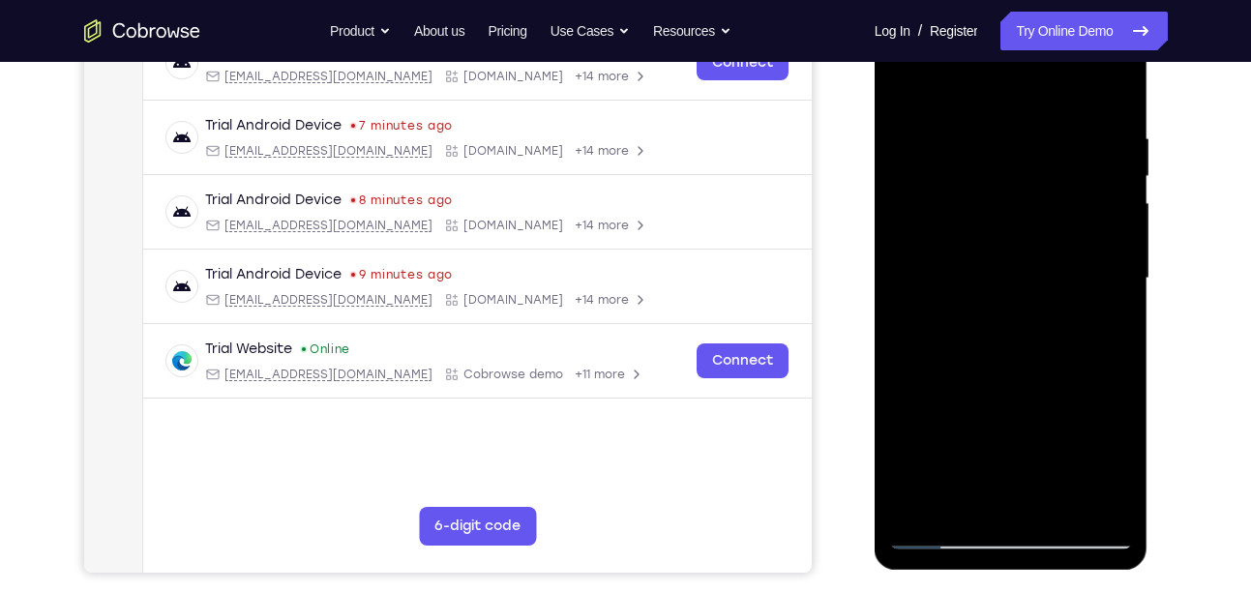
click at [1017, 95] on div at bounding box center [1011, 279] width 244 height 542
drag, startPoint x: 1017, startPoint y: 298, endPoint x: 1077, endPoint y: -15, distance: 319.3
click at [1077, 0] on html "Online web based iOS Simulators and Android Emulators. Run iPhone, iPad, Mobile…" at bounding box center [1013, 283] width 276 height 581
click at [1115, 81] on div at bounding box center [1011, 279] width 244 height 542
click at [1044, 114] on div at bounding box center [1011, 279] width 244 height 542
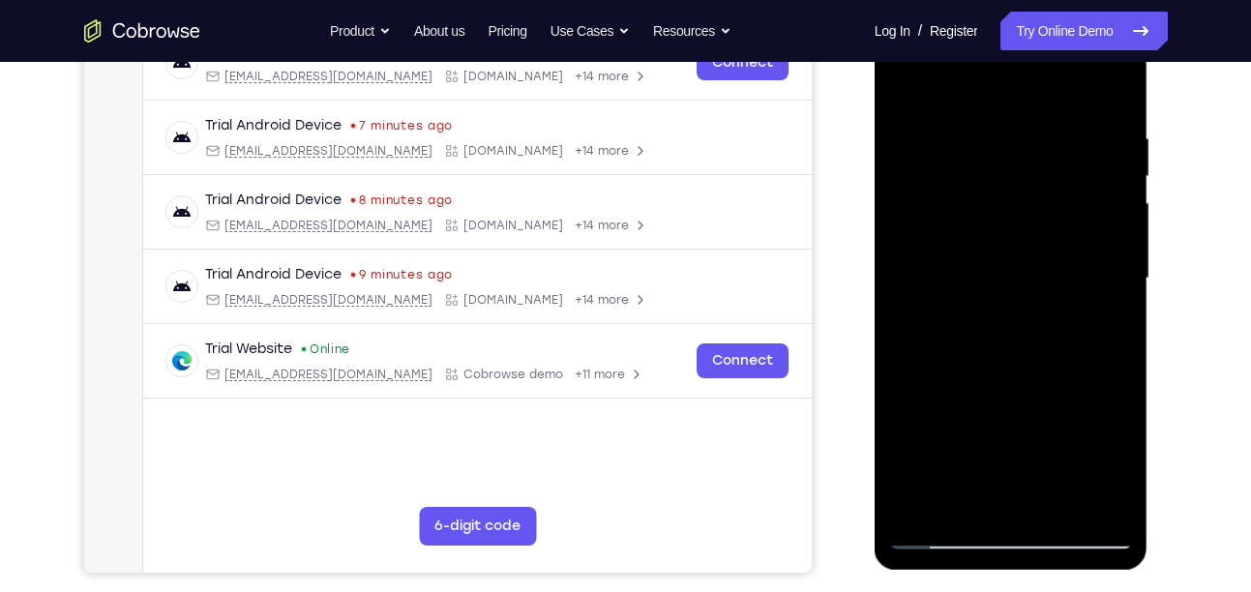
click at [901, 83] on div at bounding box center [1011, 279] width 244 height 542
click at [1075, 129] on div at bounding box center [1011, 279] width 244 height 542
click at [1066, 117] on div at bounding box center [1011, 279] width 244 height 542
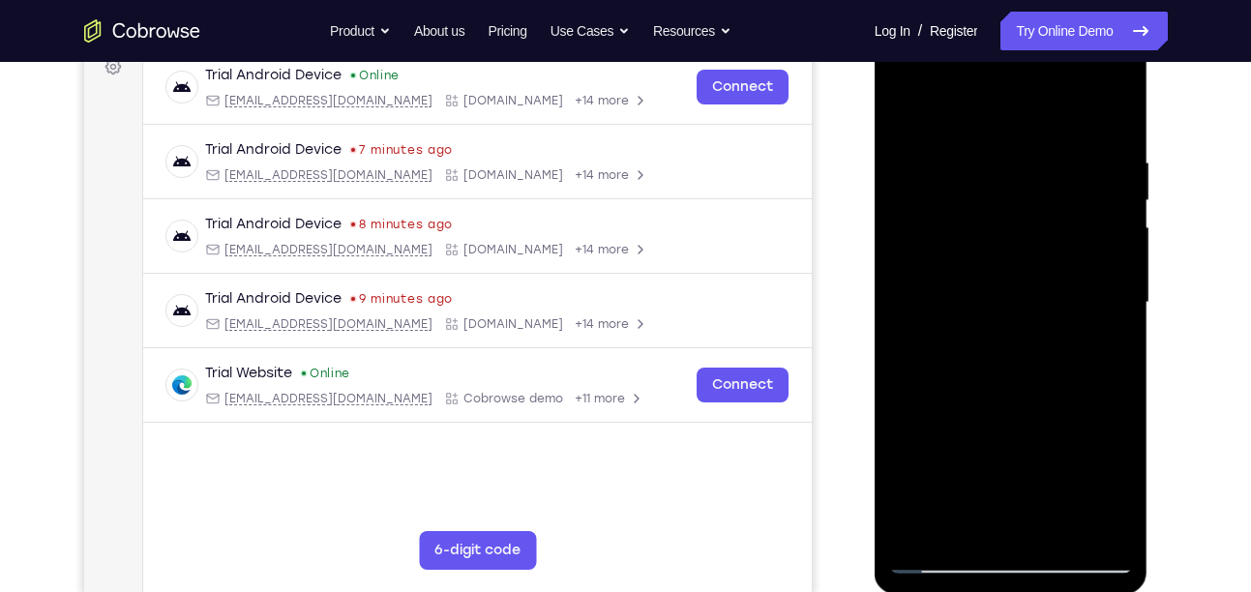
scroll to position [302, 0]
click at [1032, 142] on div at bounding box center [1011, 304] width 244 height 542
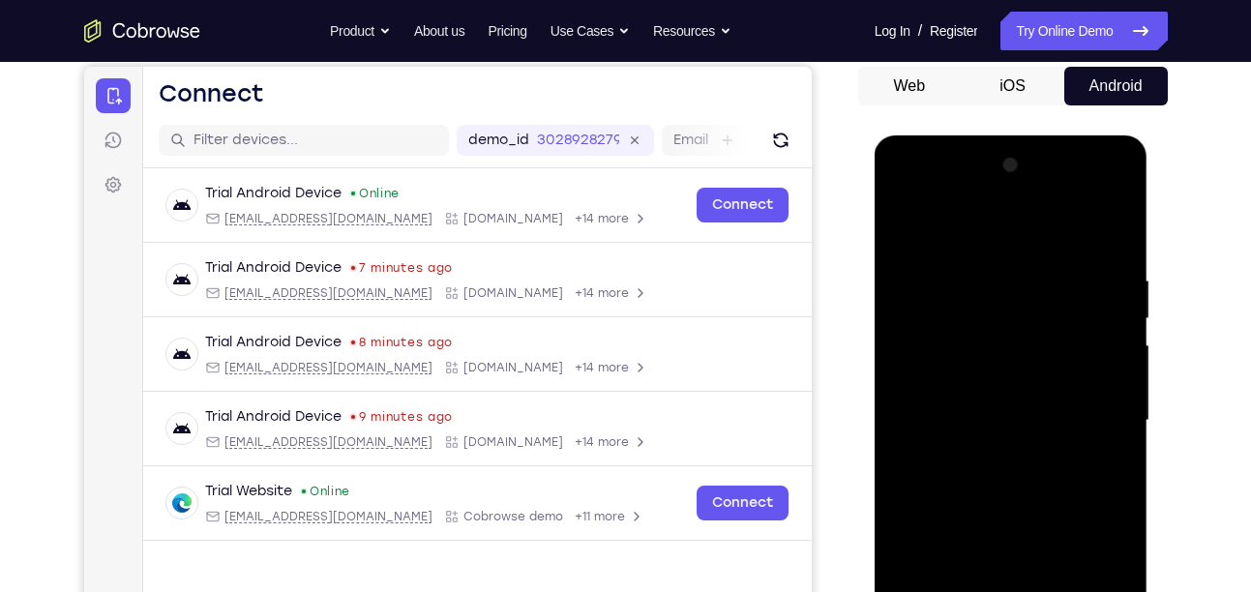
scroll to position [164, 0]
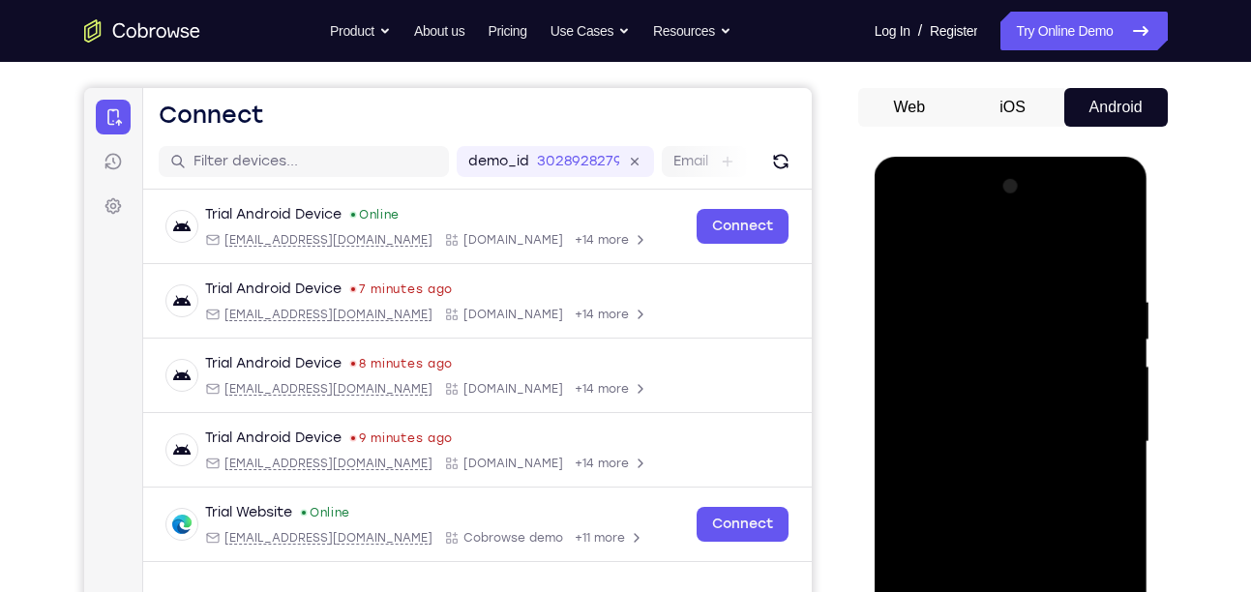
click at [912, 251] on div at bounding box center [1011, 442] width 244 height 542
click at [910, 250] on div at bounding box center [1011, 442] width 244 height 542
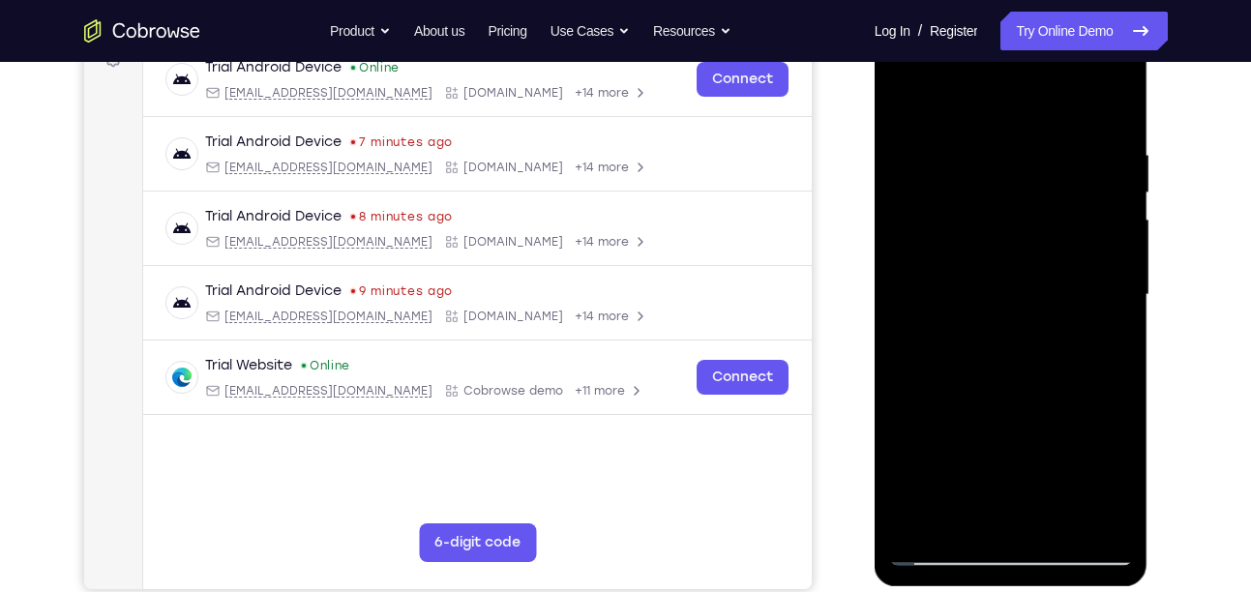
scroll to position [310, 0]
click at [908, 96] on div at bounding box center [1011, 296] width 244 height 542
drag, startPoint x: 1027, startPoint y: 286, endPoint x: 1030, endPoint y: 61, distance: 224.6
click at [1030, 61] on div at bounding box center [1011, 296] width 244 height 542
drag, startPoint x: 1037, startPoint y: 319, endPoint x: 1041, endPoint y: -7, distance: 326.2
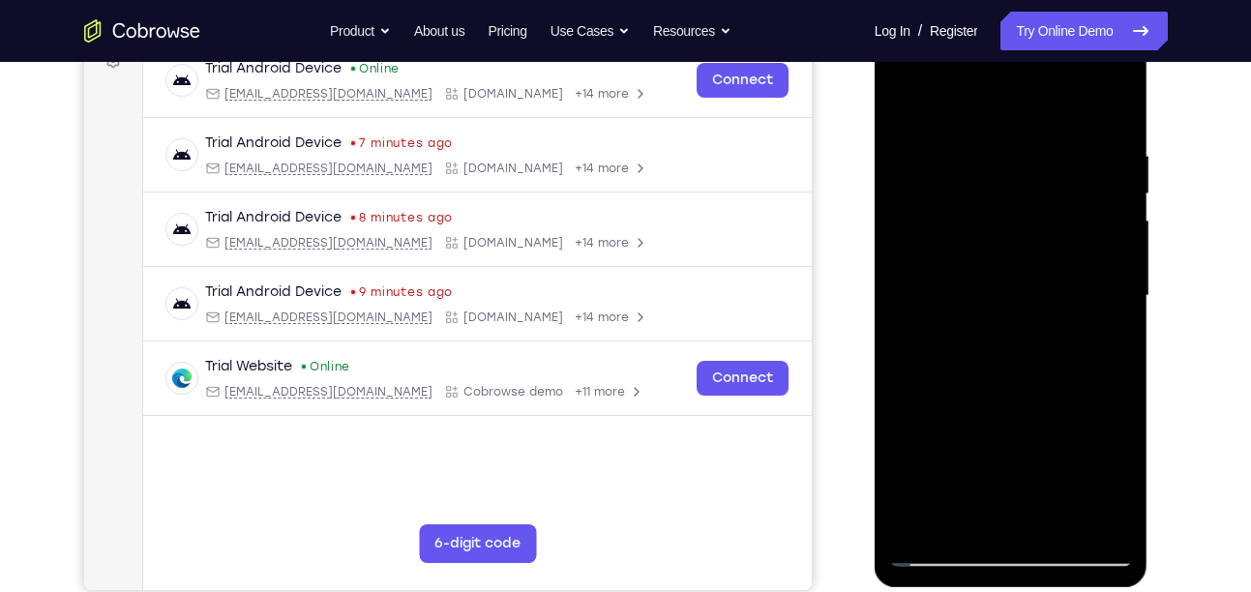
click at [1041, 11] on html "Online web based iOS Simulators and Android Emulators. Run iPhone, iPad, Mobile…" at bounding box center [1013, 301] width 276 height 581
drag, startPoint x: 1034, startPoint y: 331, endPoint x: 1094, endPoint y: -21, distance: 357.4
click at [1094, 11] on html "Online web based iOS Simulators and Android Emulators. Run iPhone, iPad, Mobile…" at bounding box center [1013, 301] width 276 height 581
drag, startPoint x: 1036, startPoint y: 305, endPoint x: 1107, endPoint y: 15, distance: 298.1
click at [1107, 15] on div at bounding box center [1012, 299] width 274 height 577
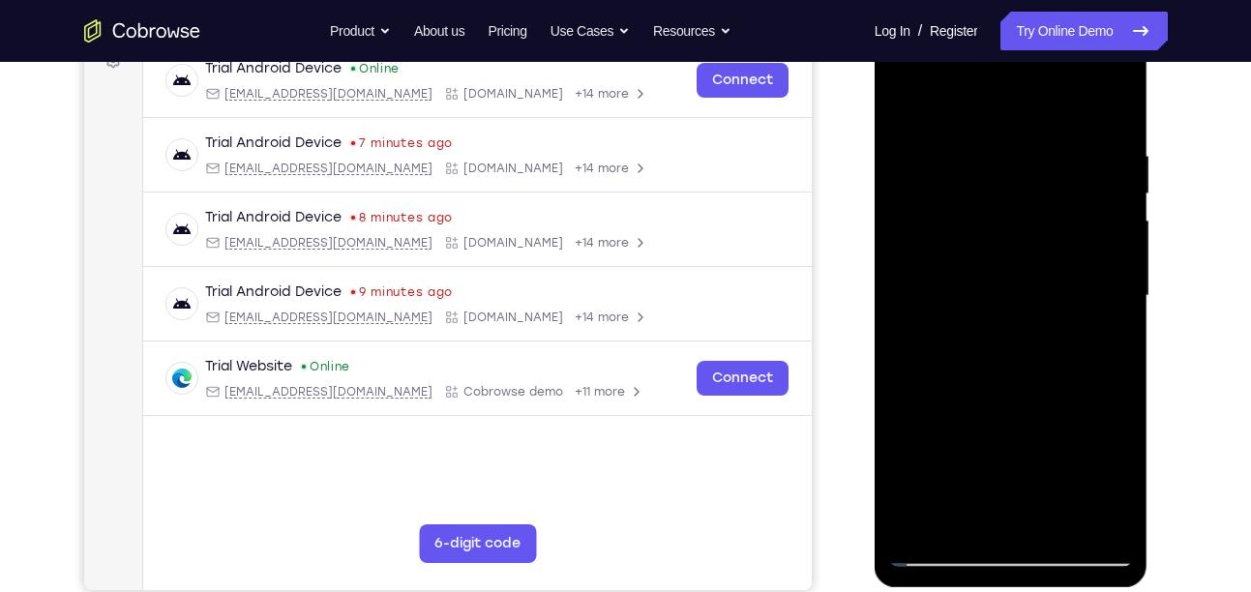
drag, startPoint x: 999, startPoint y: 349, endPoint x: 1067, endPoint y: 1, distance: 355.0
click at [1067, 11] on html "Online web based iOS Simulators and Android Emulators. Run iPhone, iPad, Mobile…" at bounding box center [1013, 301] width 276 height 581
drag, startPoint x: 1046, startPoint y: 332, endPoint x: 1087, endPoint y: -53, distance: 387.3
click at [1087, 11] on html "Online web based iOS Simulators and Android Emulators. Run iPhone, iPad, Mobile…" at bounding box center [1013, 301] width 276 height 581
